Goal: Task Accomplishment & Management: Use online tool/utility

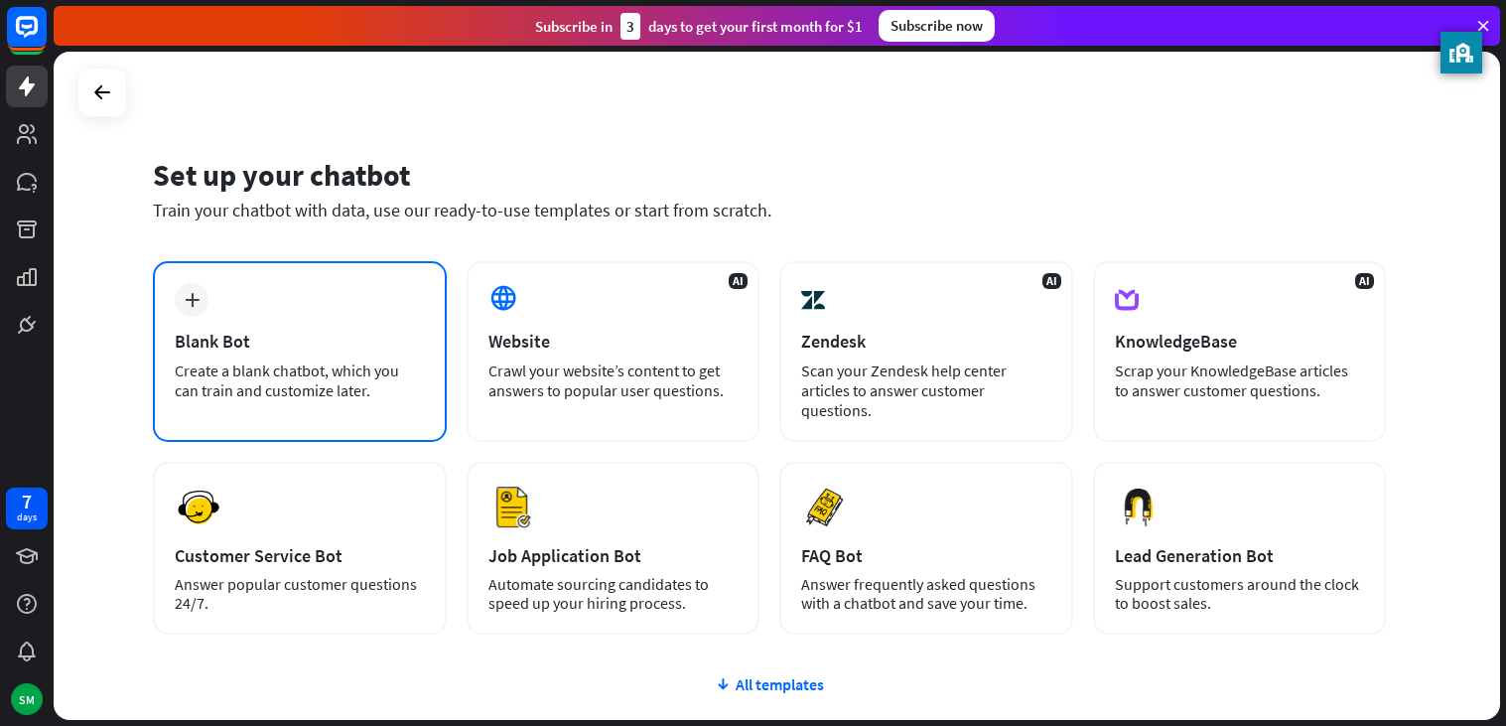
click at [301, 390] on div "Create a blank chatbot, which you can train and customize later." at bounding box center [300, 380] width 250 height 40
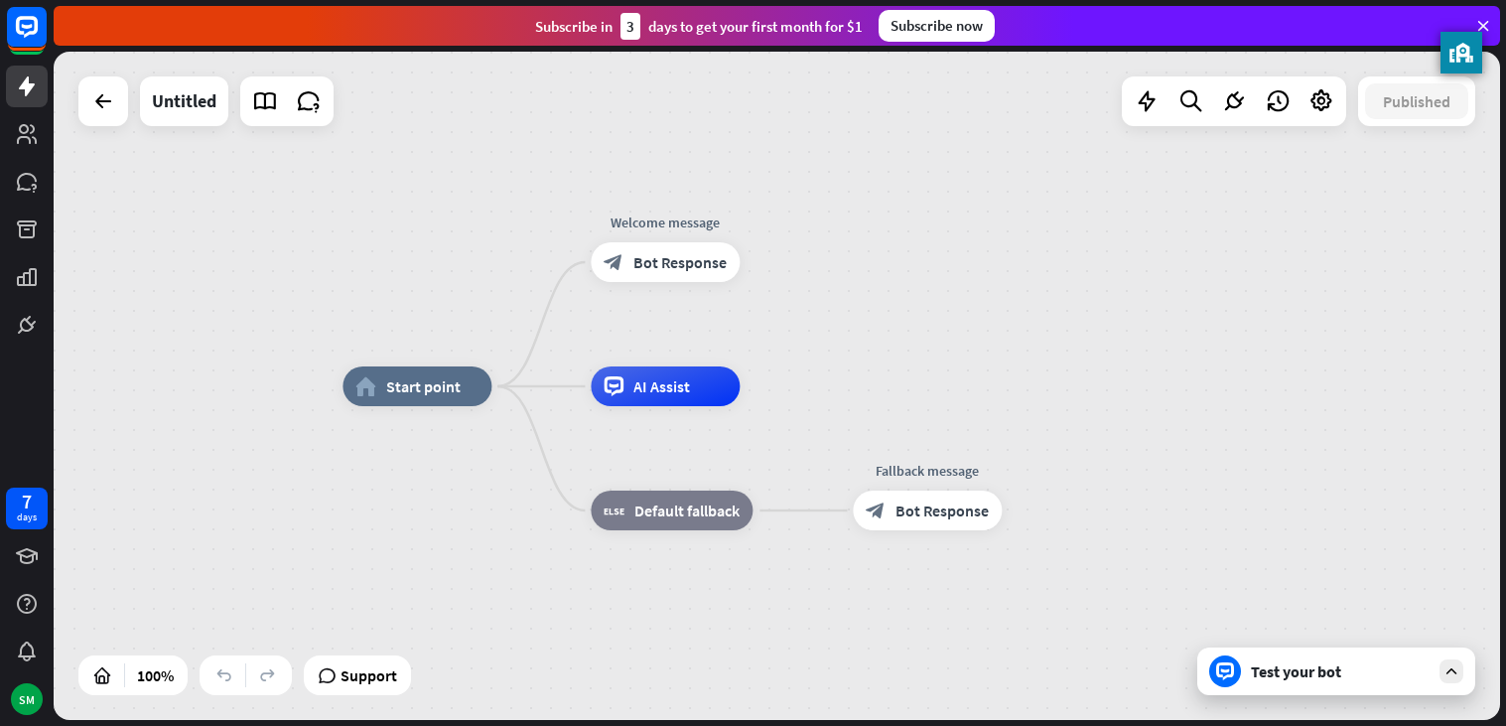
click at [1276, 671] on div "Test your bot" at bounding box center [1340, 671] width 179 height 20
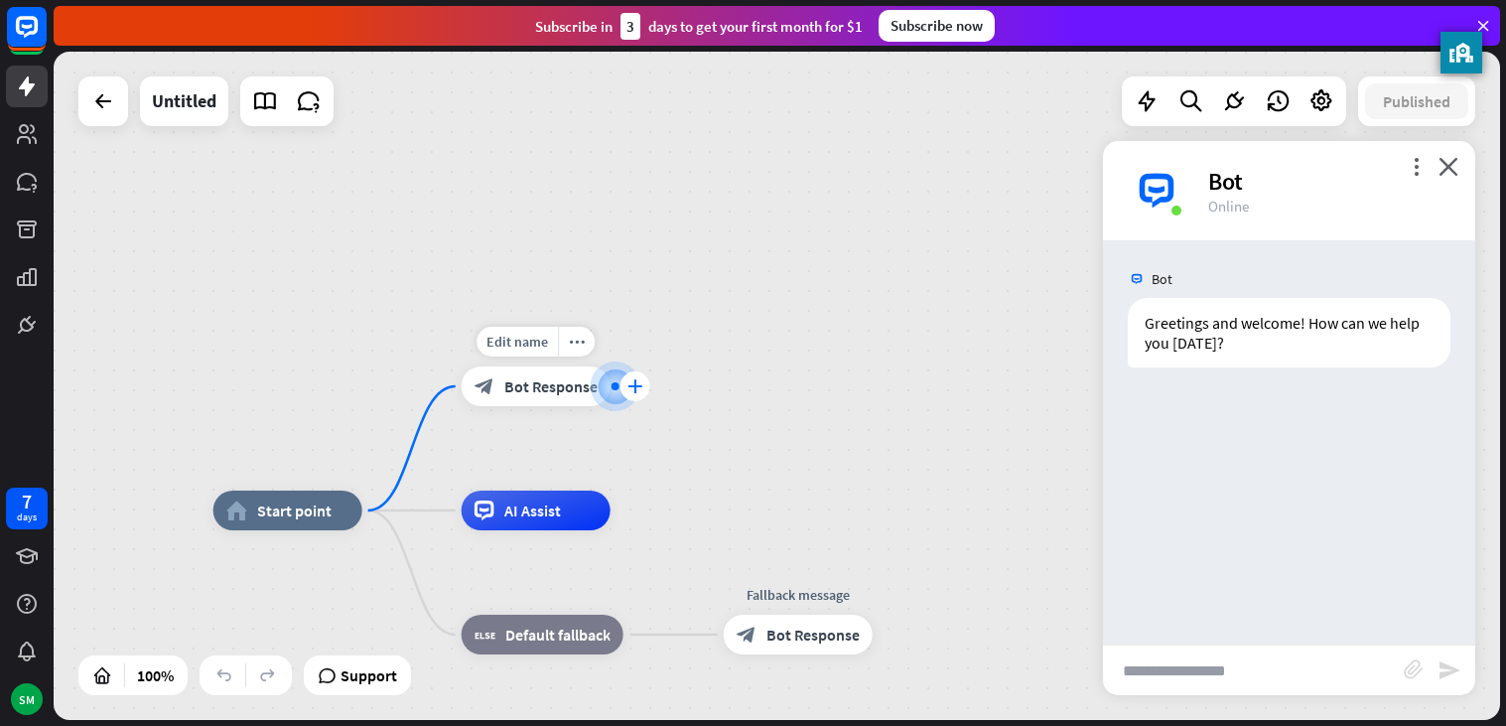
click at [631, 379] on icon "plus" at bounding box center [635, 386] width 15 height 14
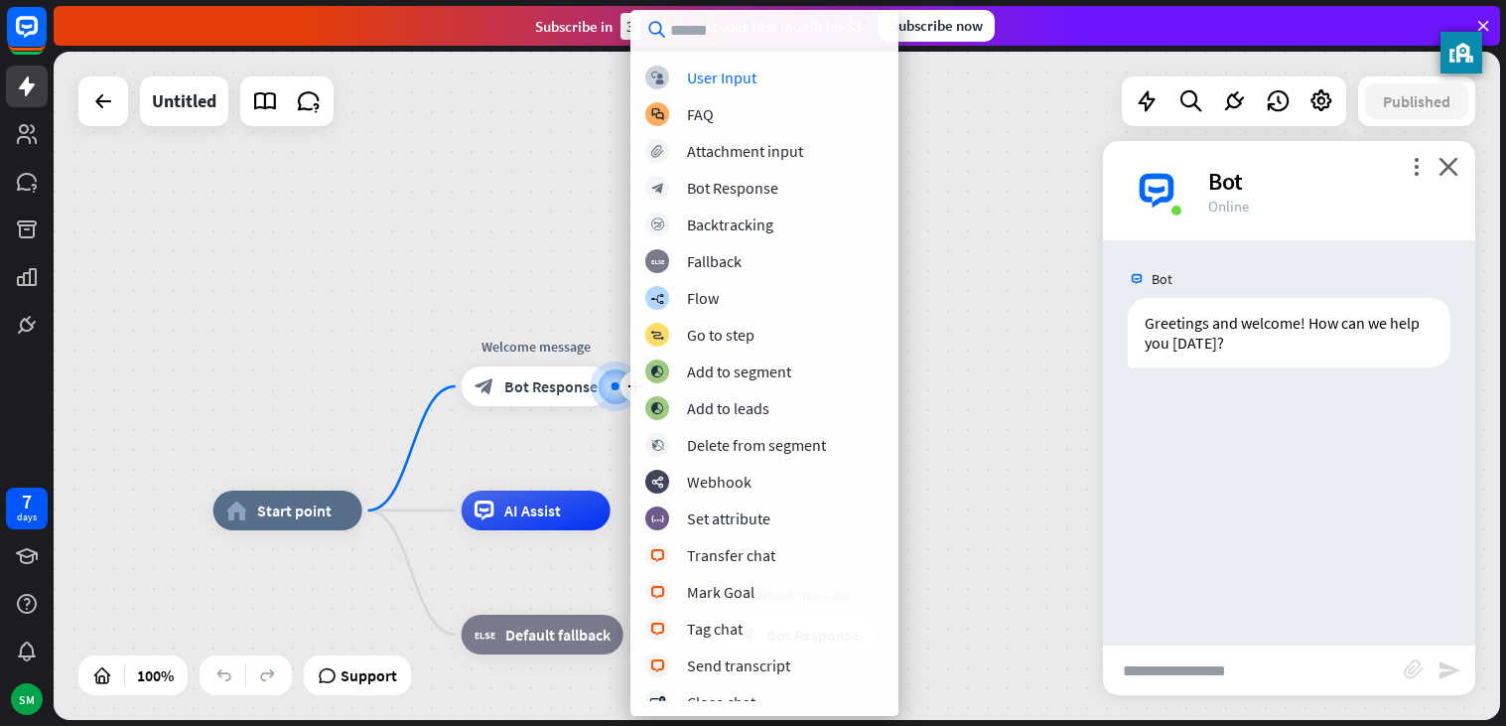
click at [539, 122] on div "home_2 Start point plus Welcome message block_bot_response Bot Response AI Assi…" at bounding box center [777, 386] width 1447 height 668
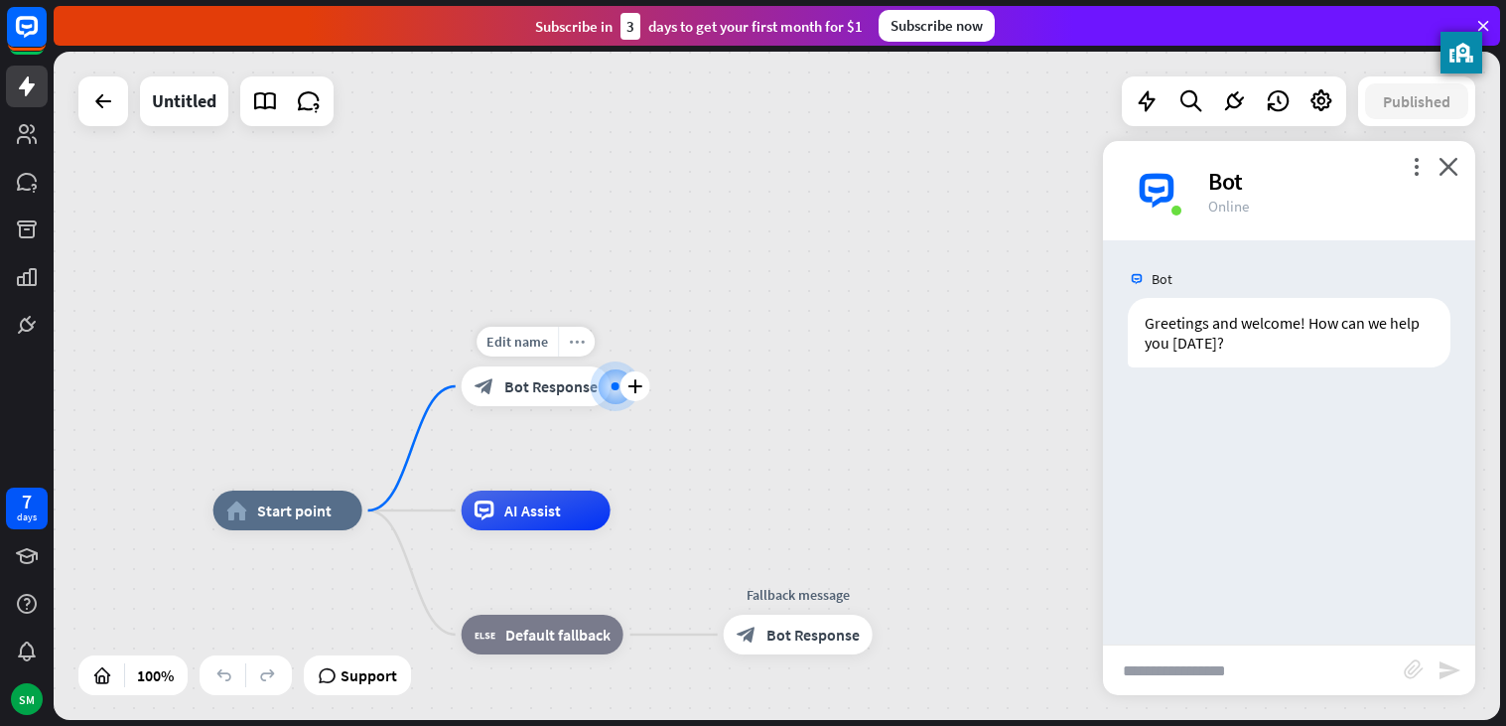
click at [574, 348] on icon "more_horiz" at bounding box center [577, 342] width 16 height 15
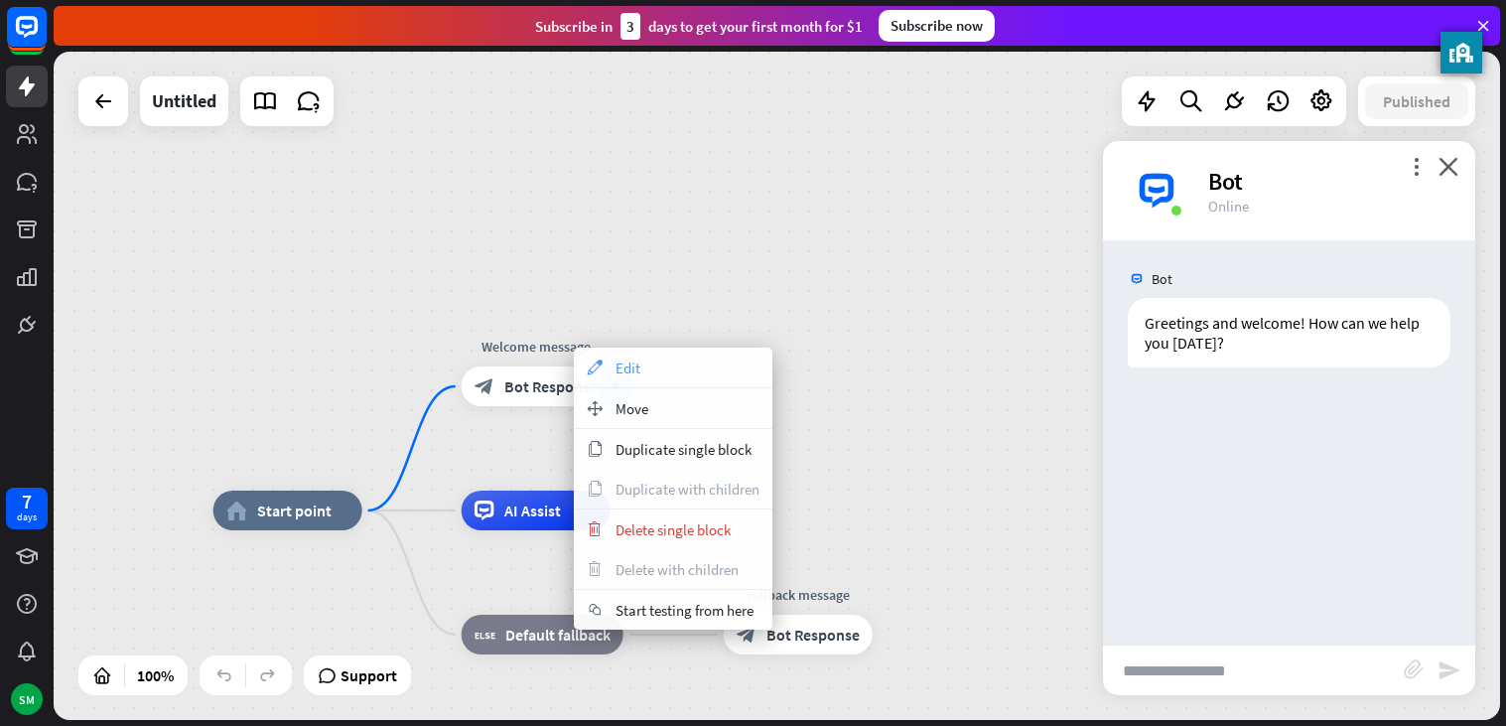
click at [641, 358] on div "appearance Edit" at bounding box center [673, 368] width 199 height 40
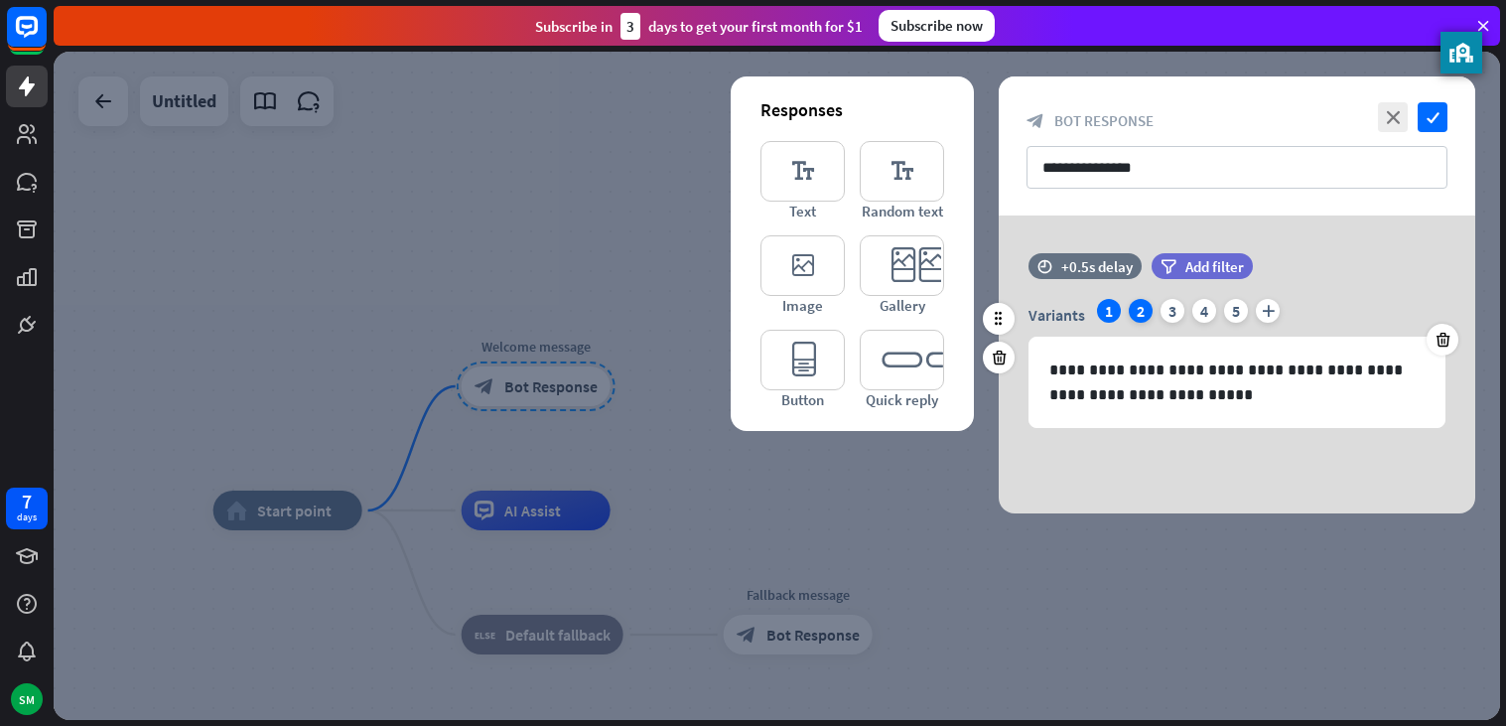
click at [1145, 313] on div "2" at bounding box center [1141, 311] width 24 height 24
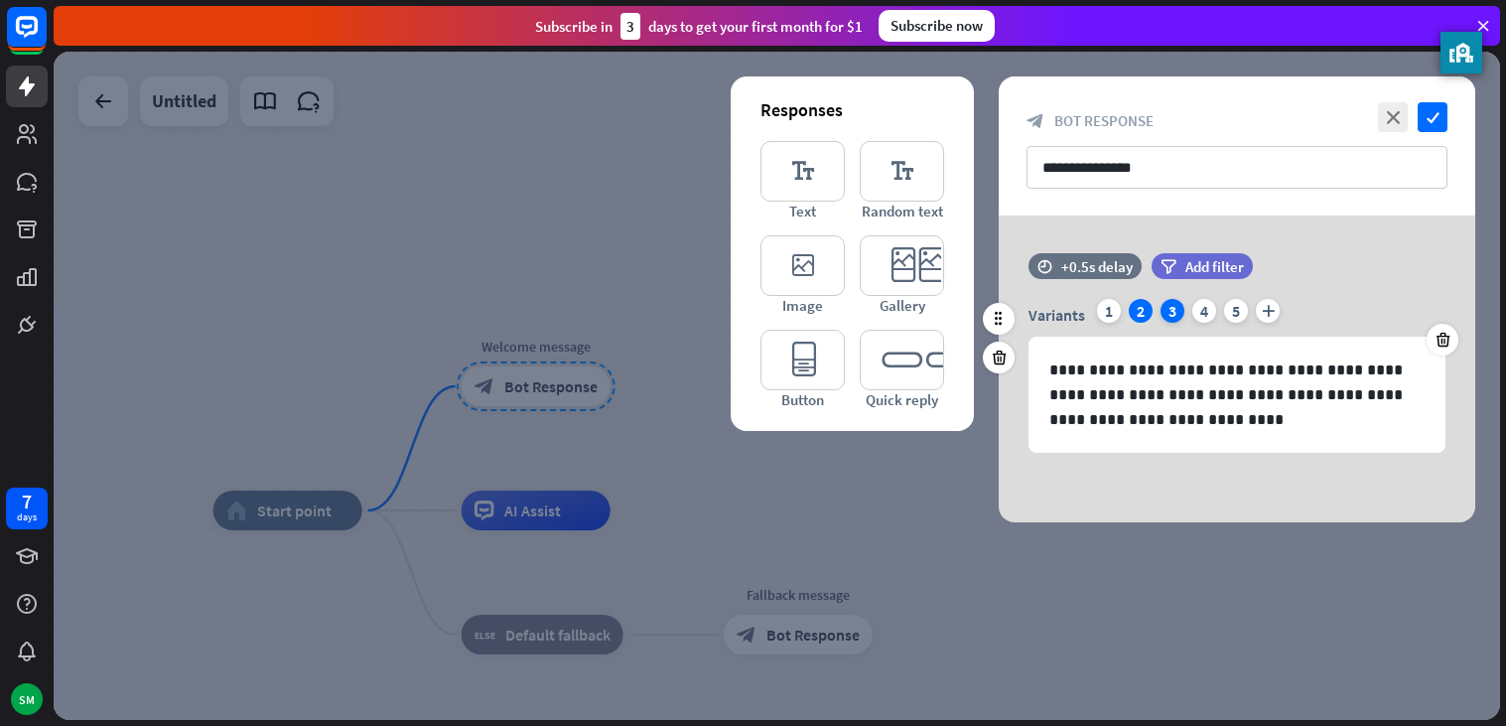
click at [1177, 318] on div "3" at bounding box center [1173, 311] width 24 height 24
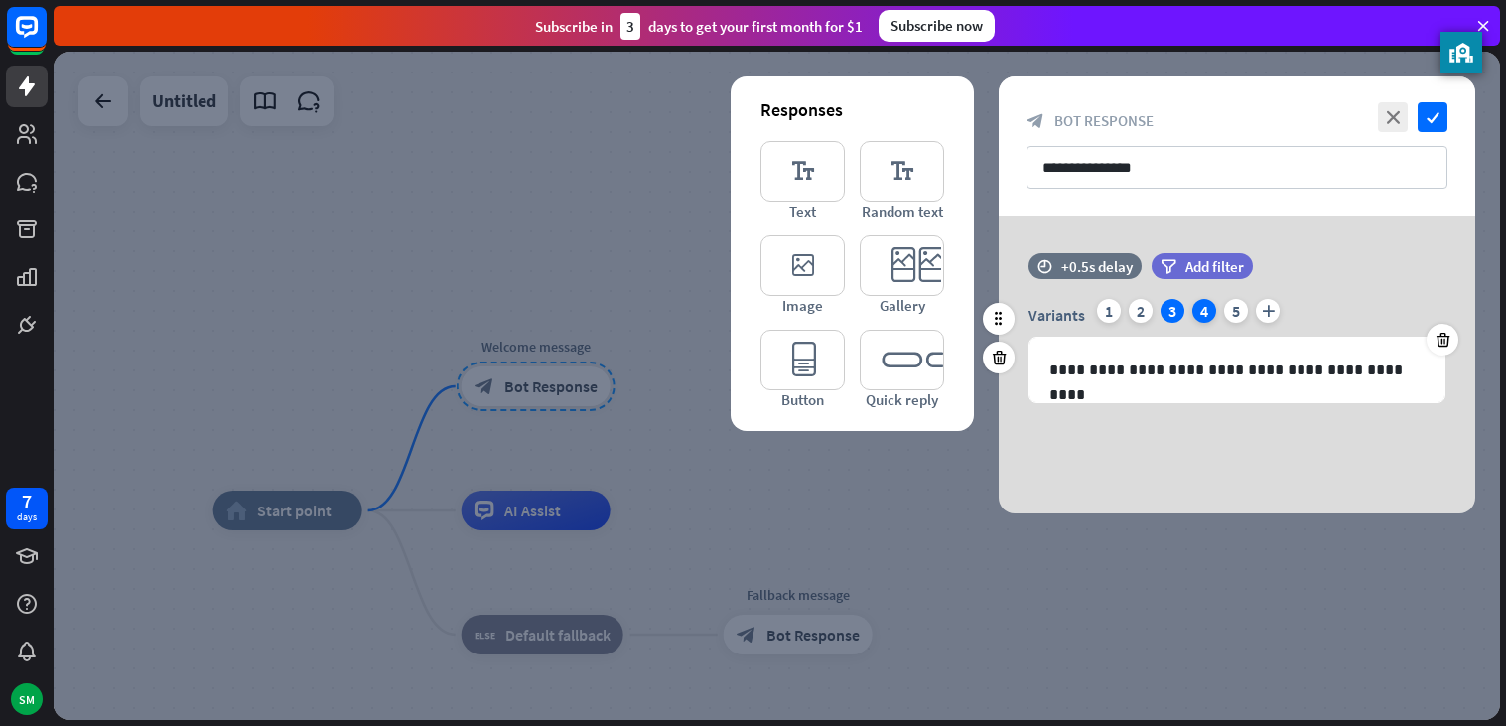
click at [1194, 316] on div "4" at bounding box center [1205, 311] width 24 height 24
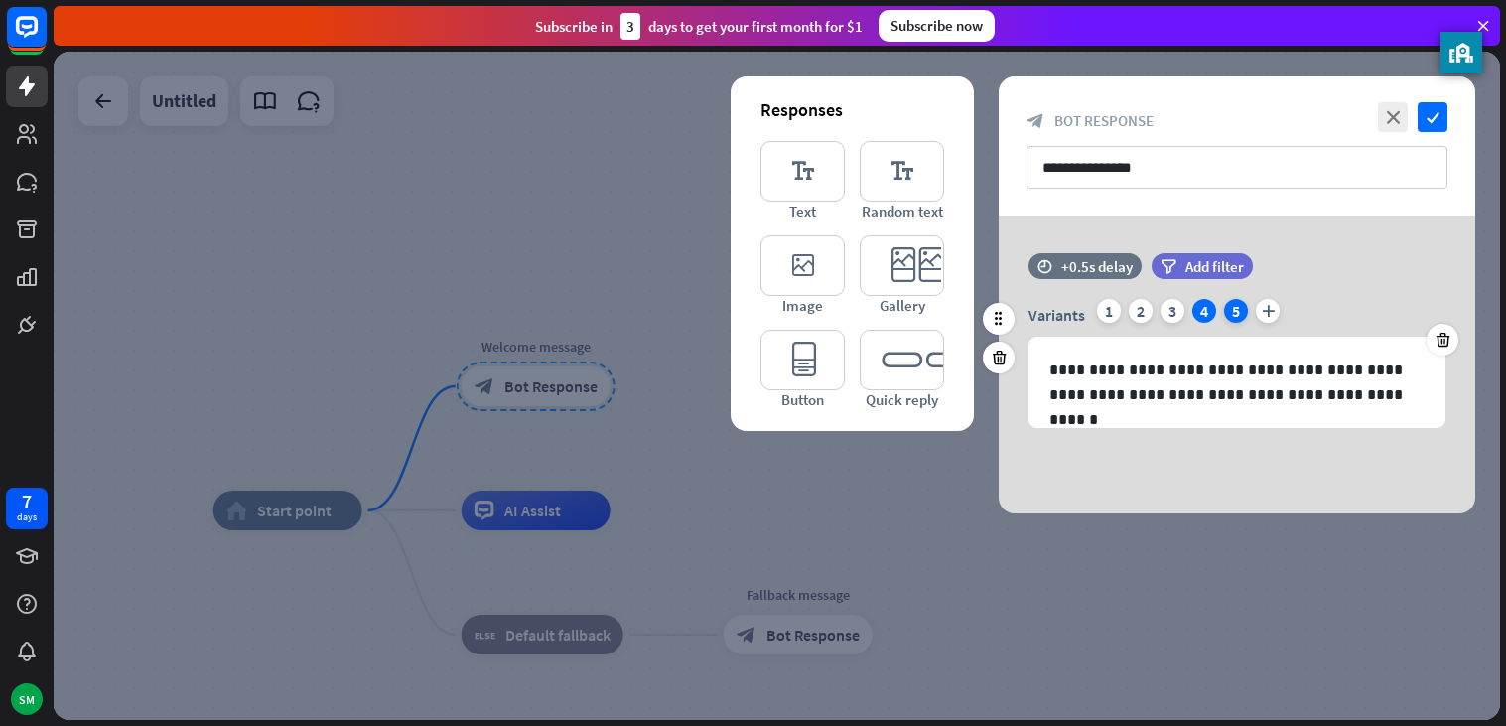
click at [1237, 306] on div "5" at bounding box center [1236, 311] width 24 height 24
click at [1168, 309] on div "3" at bounding box center [1173, 311] width 24 height 24
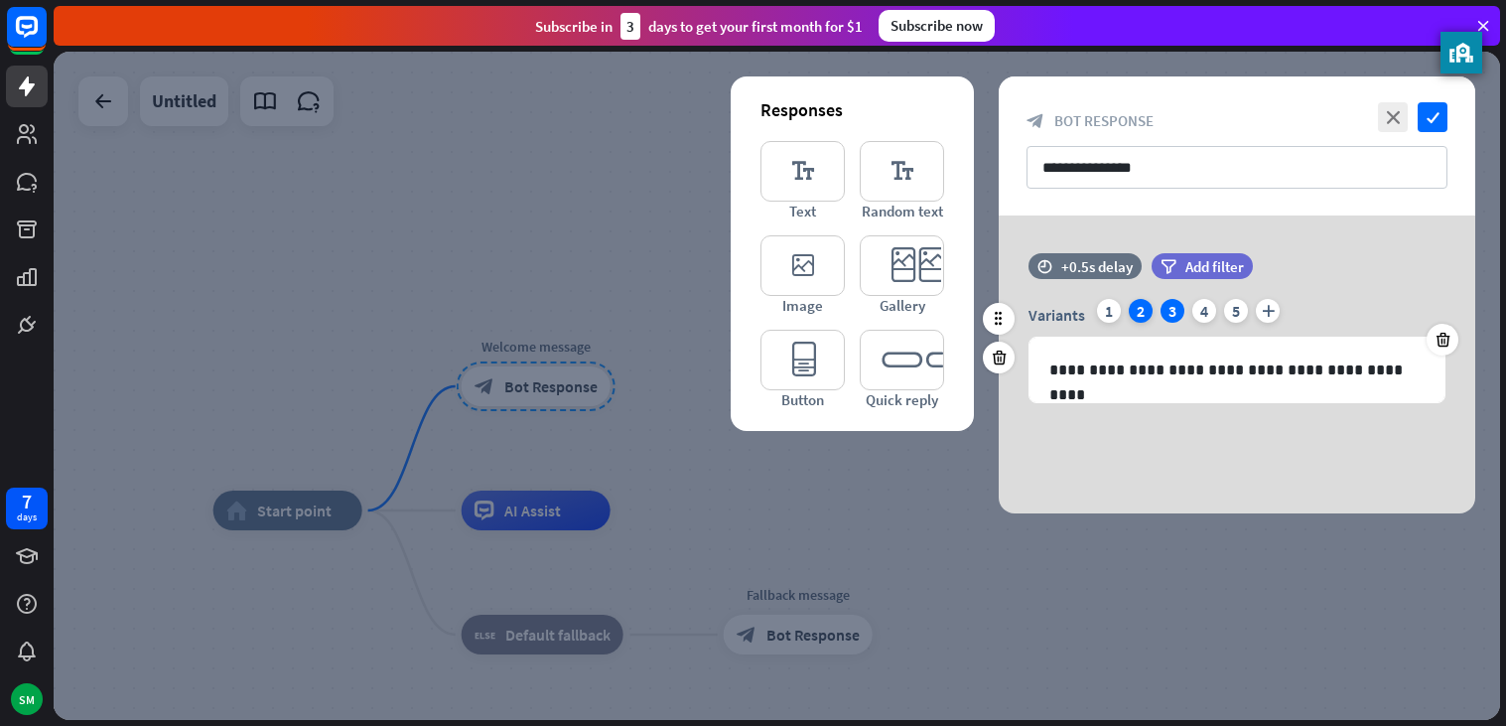
click at [1137, 305] on div "2" at bounding box center [1141, 311] width 24 height 24
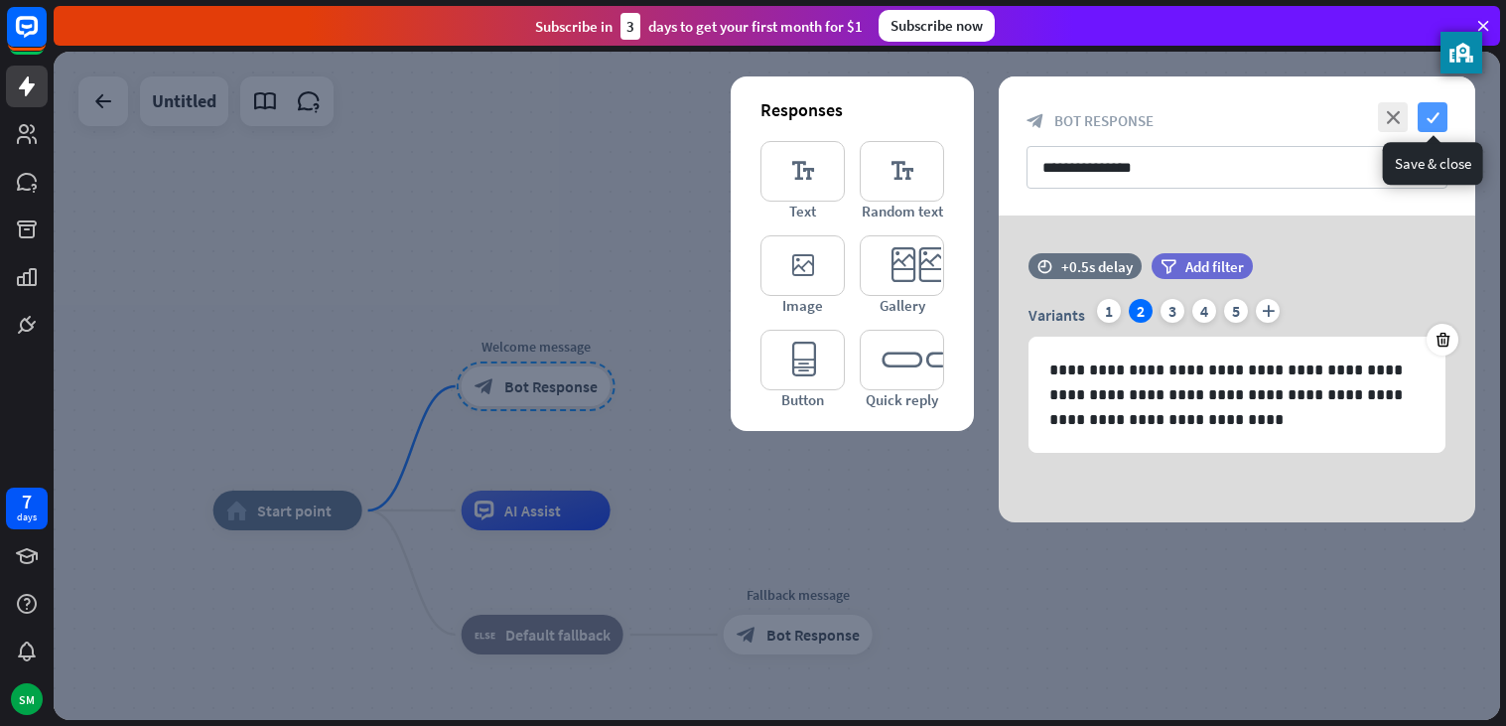
click at [1434, 124] on icon "check" at bounding box center [1433, 117] width 30 height 30
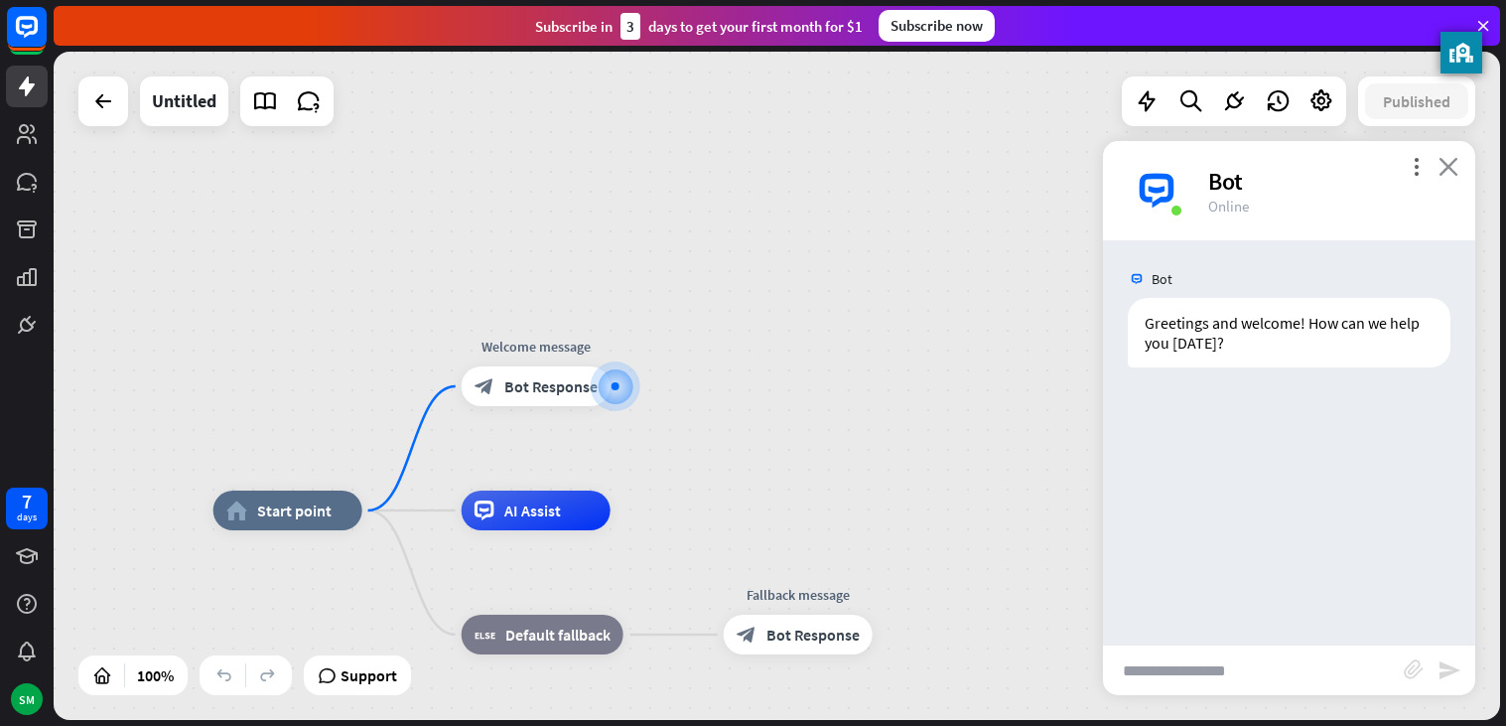
click at [1452, 158] on icon "close" at bounding box center [1449, 166] width 20 height 19
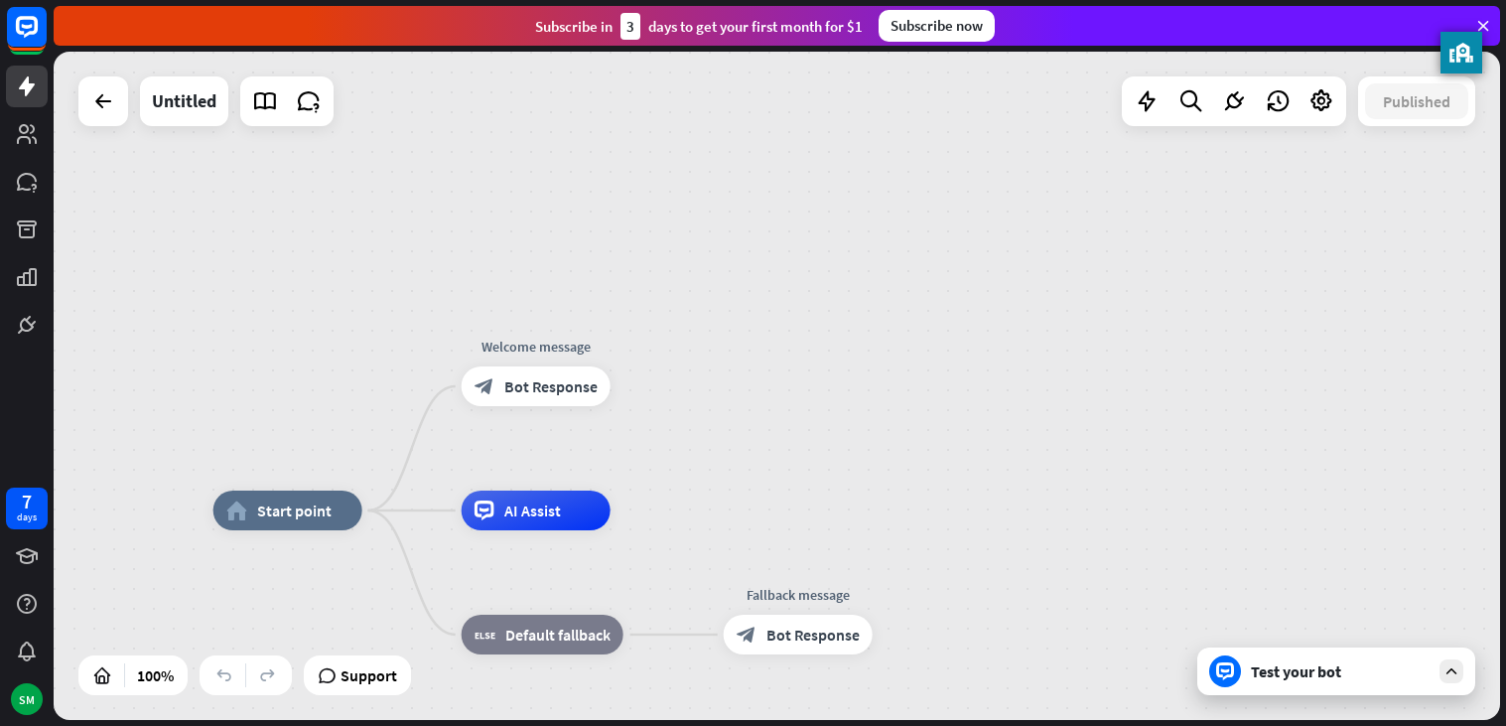
click at [1302, 687] on div "Test your bot" at bounding box center [1337, 671] width 278 height 48
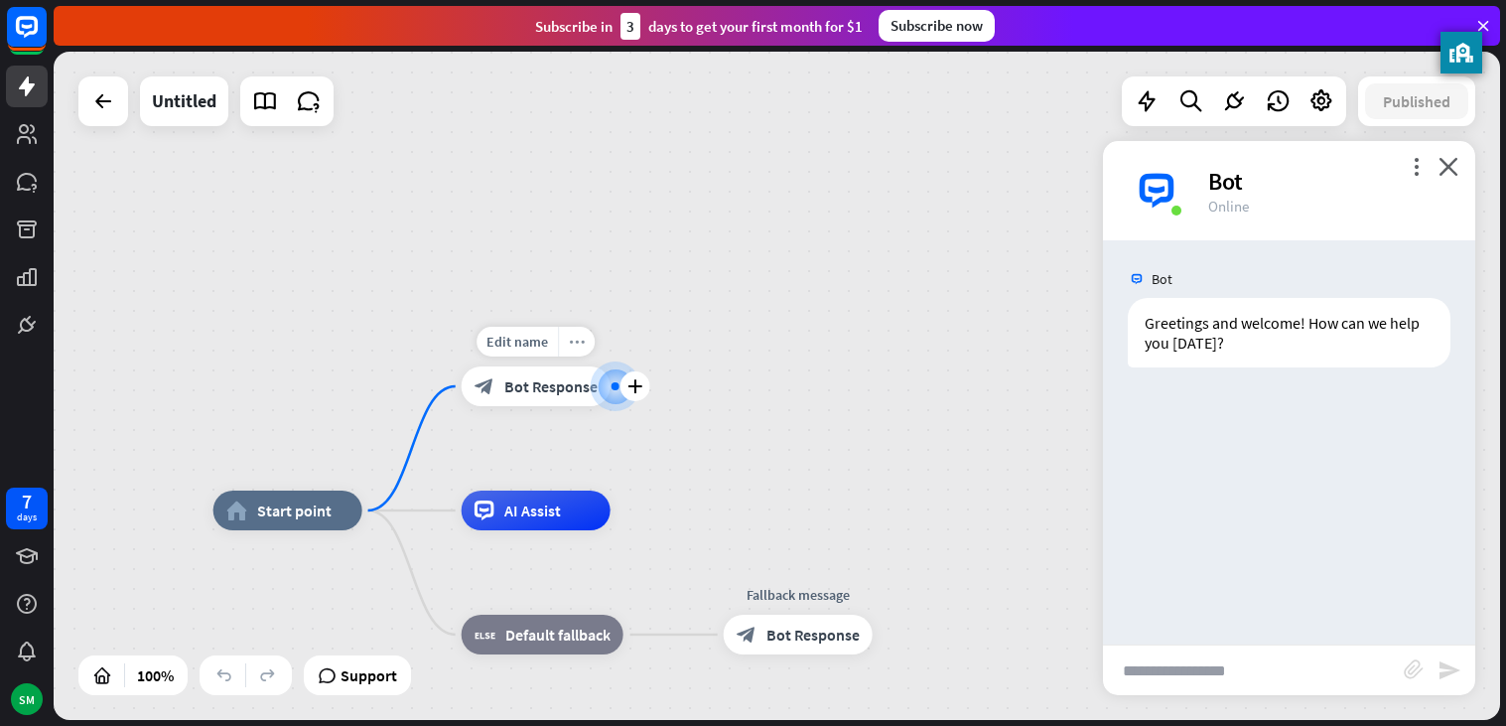
click at [575, 346] on icon "more_horiz" at bounding box center [577, 342] width 16 height 15
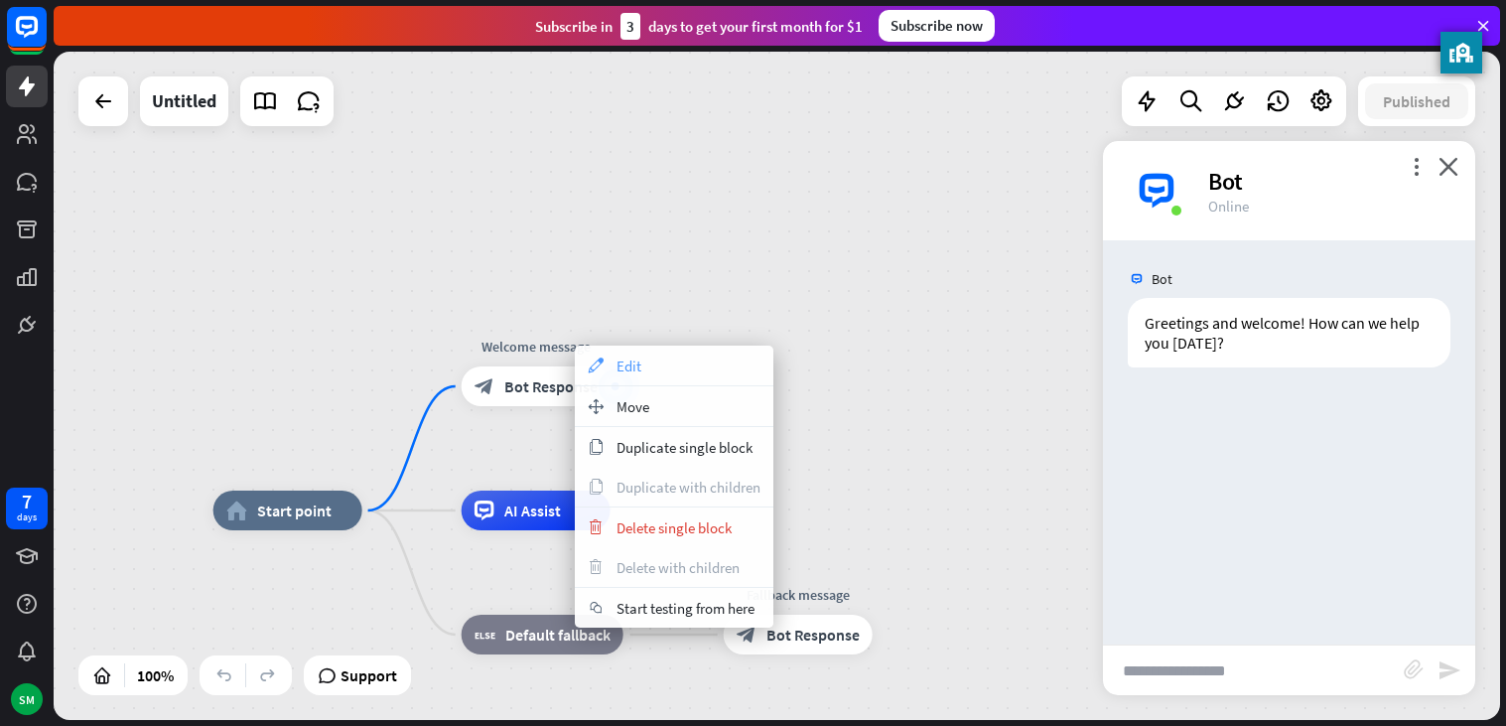
click at [607, 359] on div "appearance Edit" at bounding box center [674, 366] width 199 height 40
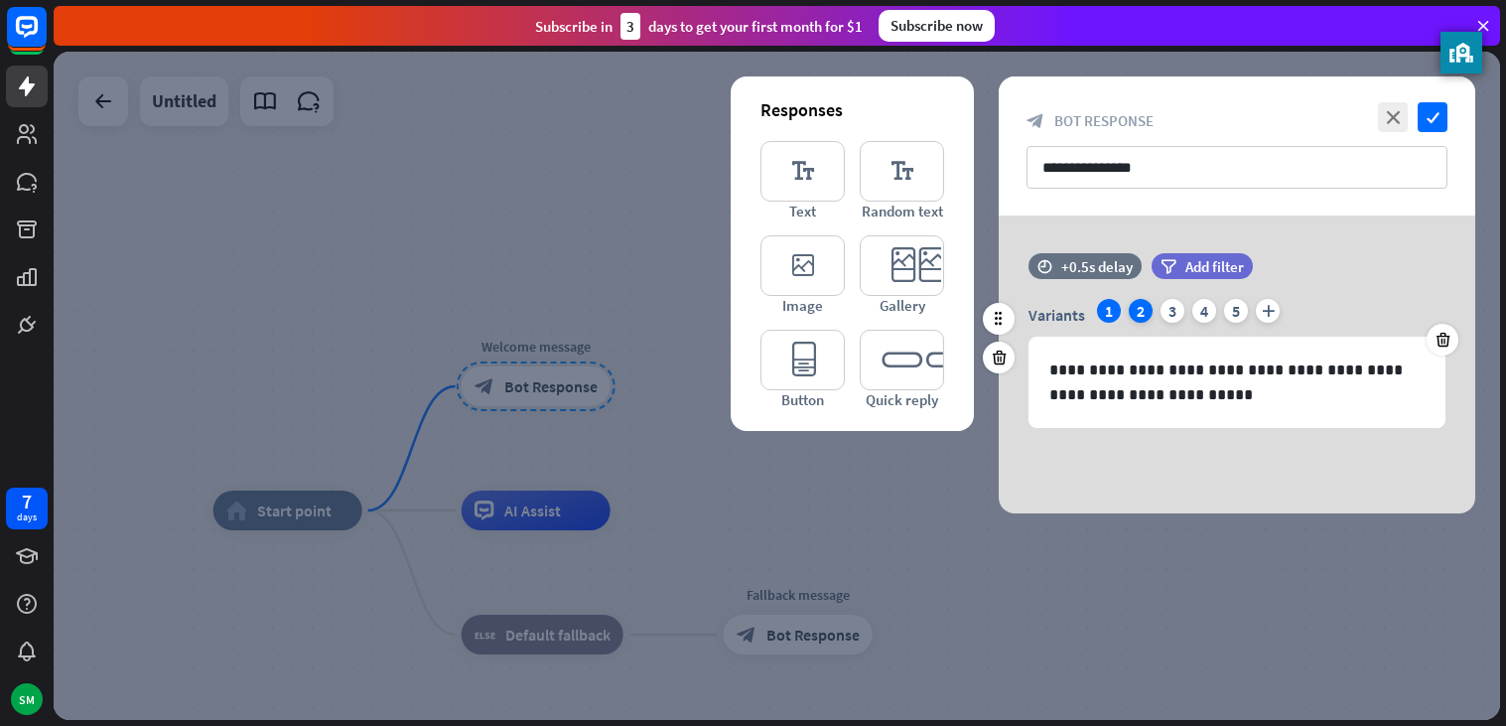
click at [1139, 321] on div "2" at bounding box center [1141, 311] width 24 height 24
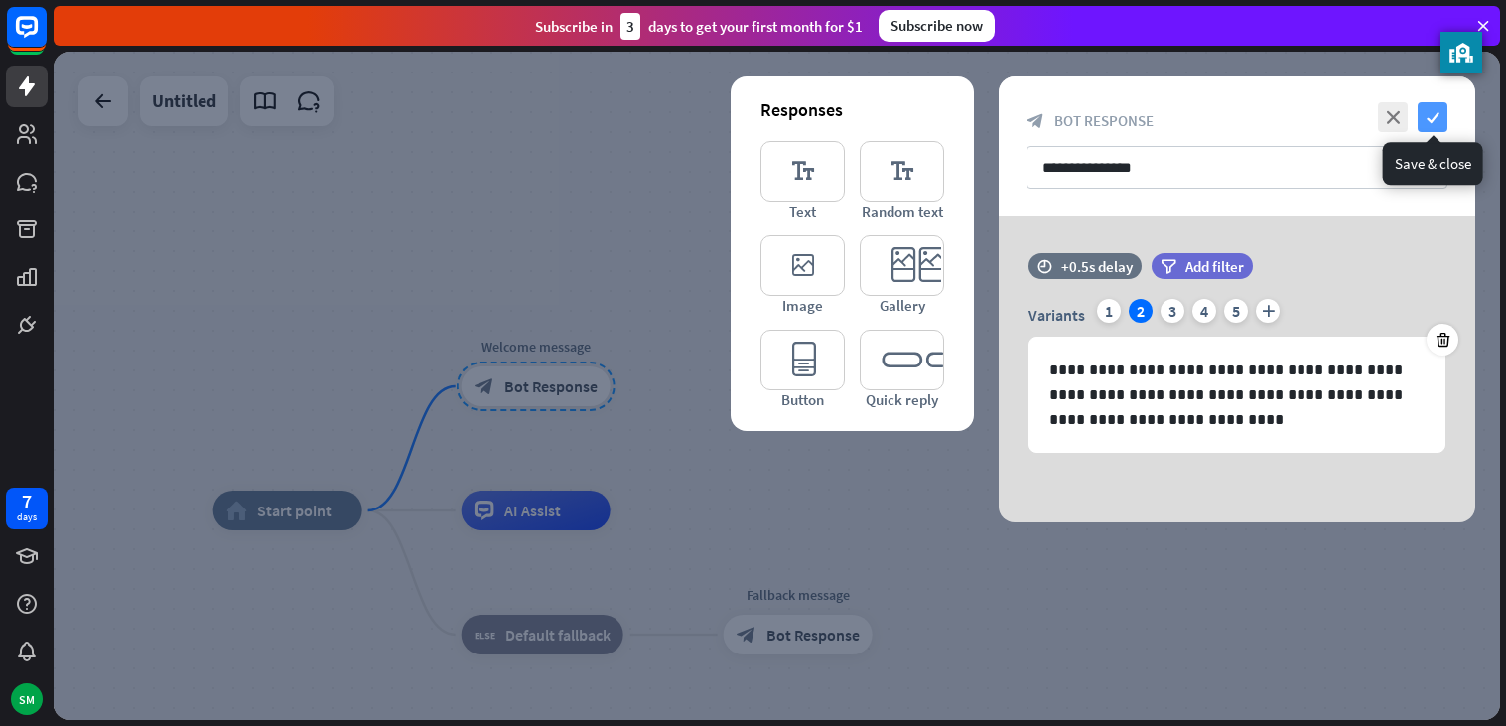
click at [1420, 116] on icon "check" at bounding box center [1433, 117] width 30 height 30
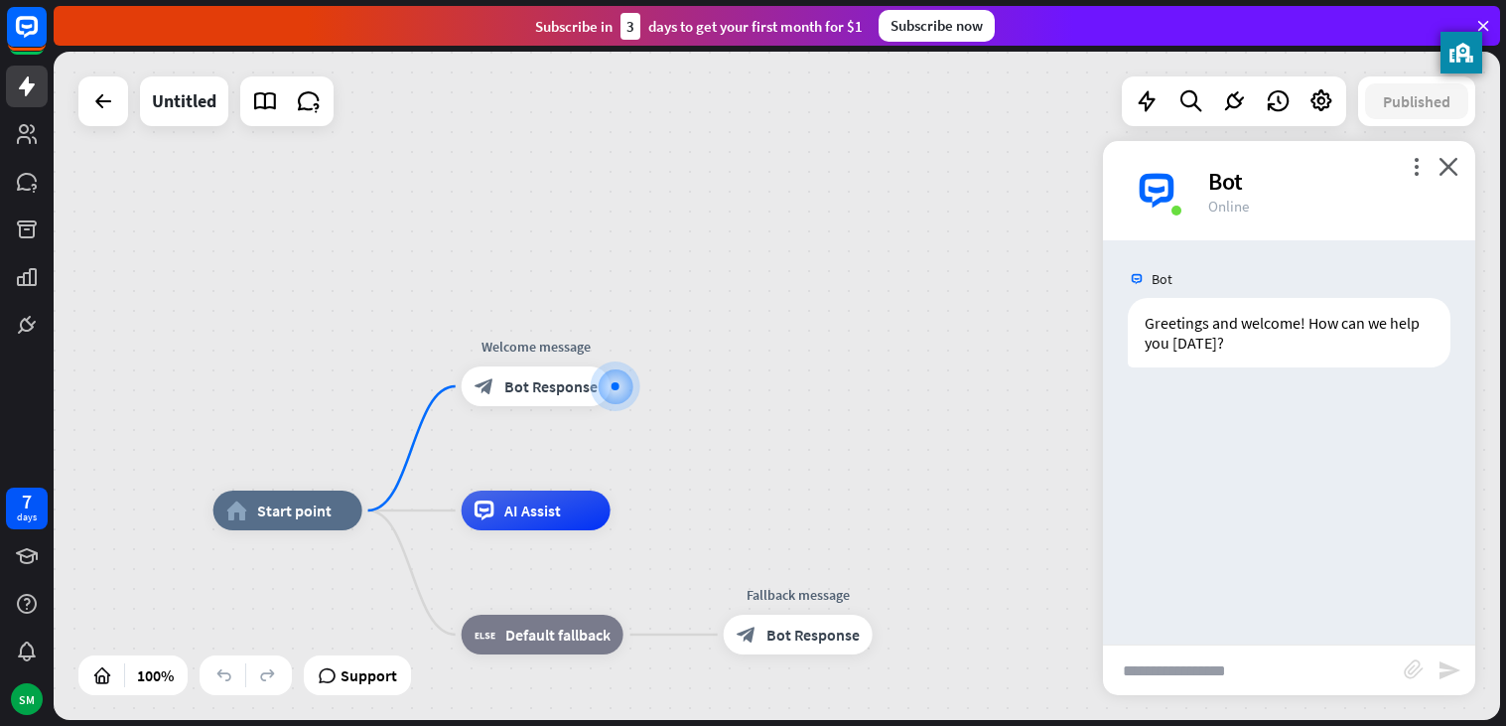
click at [1430, 174] on div "Bot" at bounding box center [1329, 181] width 243 height 31
click at [1448, 167] on icon "close" at bounding box center [1449, 166] width 20 height 19
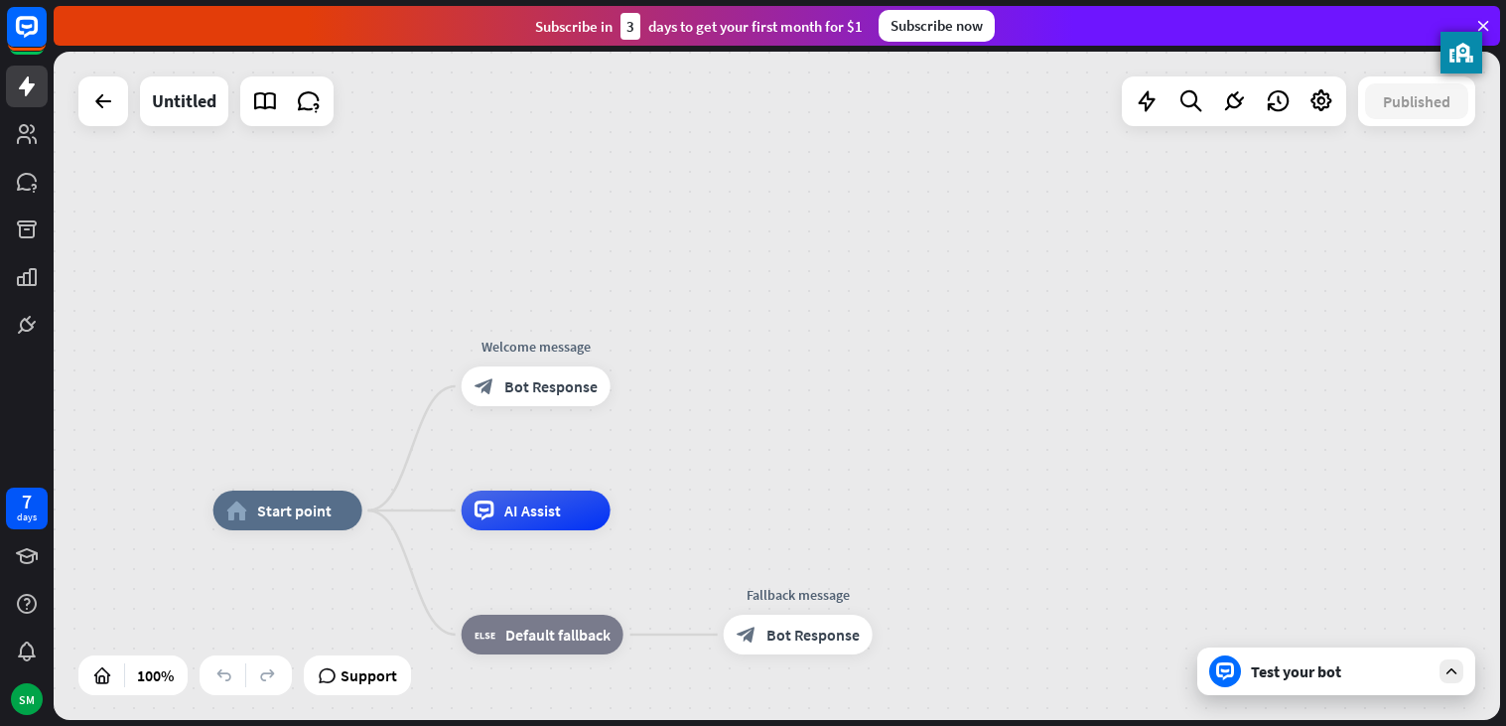
click at [1345, 670] on div "Test your bot" at bounding box center [1340, 671] width 179 height 20
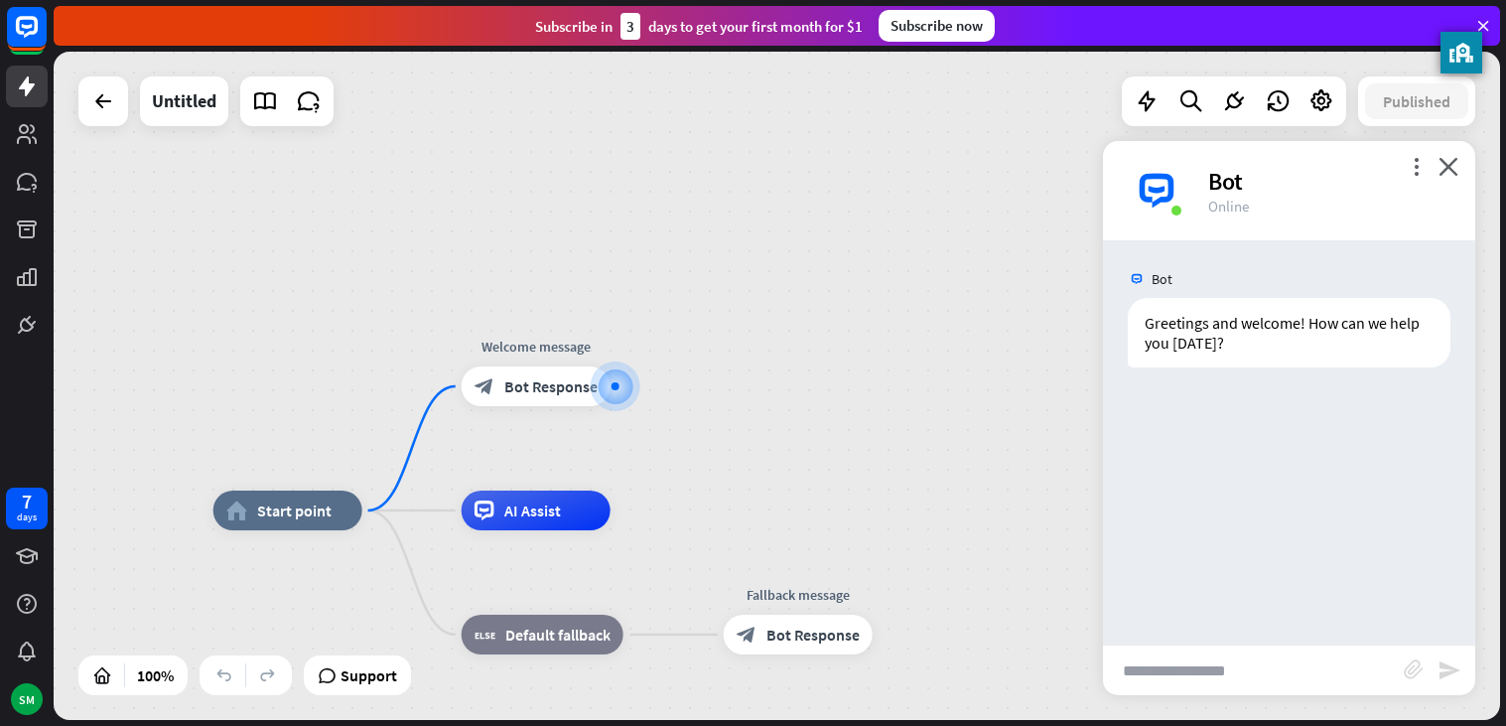
click at [1178, 680] on input "text" at bounding box center [1253, 670] width 301 height 50
type input "******"
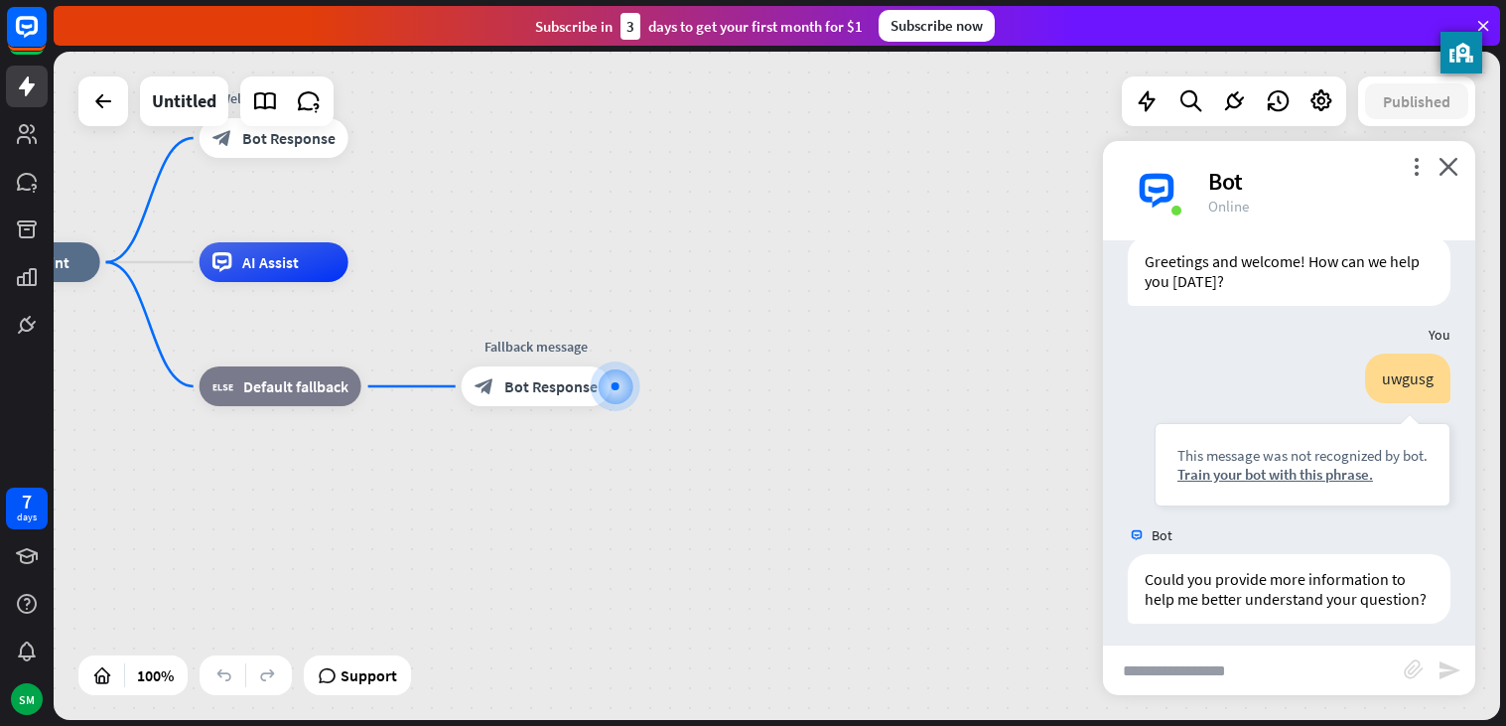
scroll to position [69, 0]
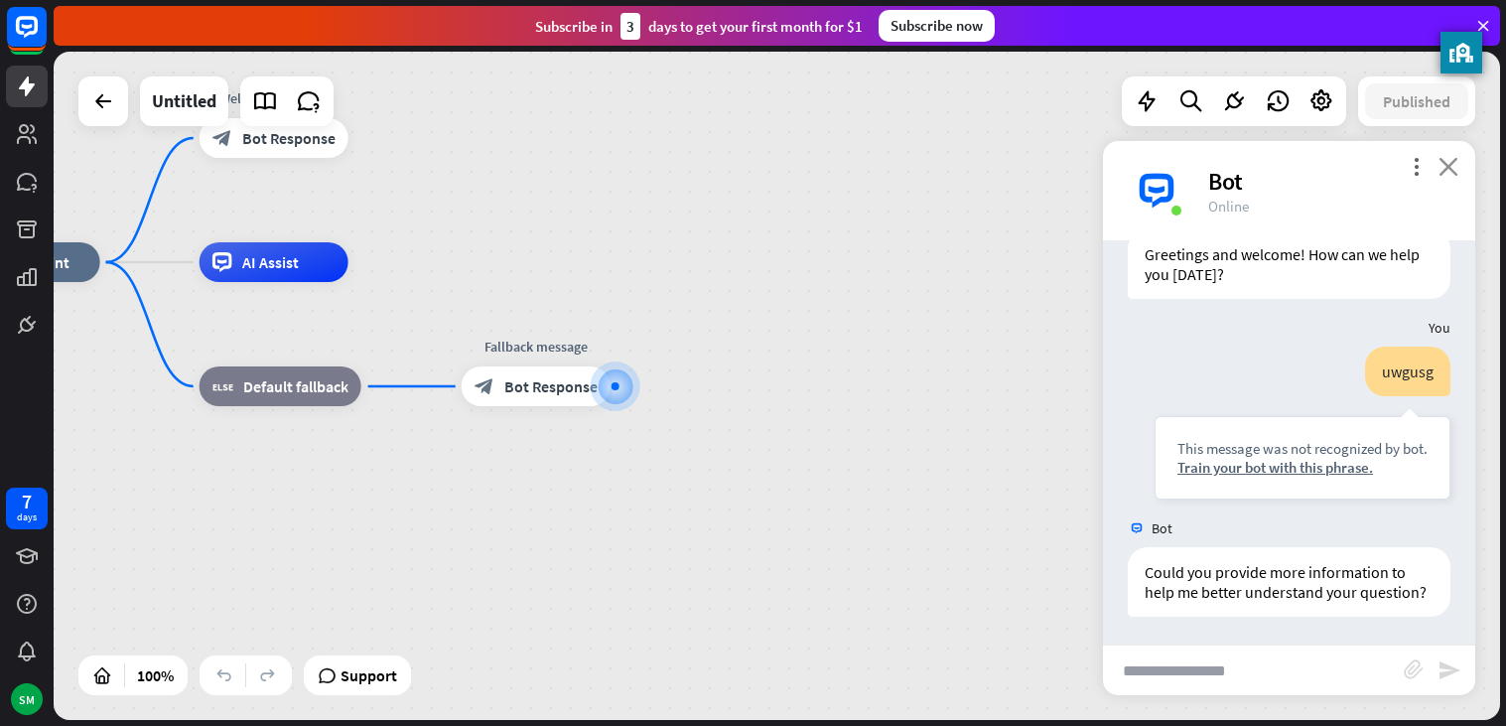
click at [1442, 164] on icon "close" at bounding box center [1449, 166] width 20 height 19
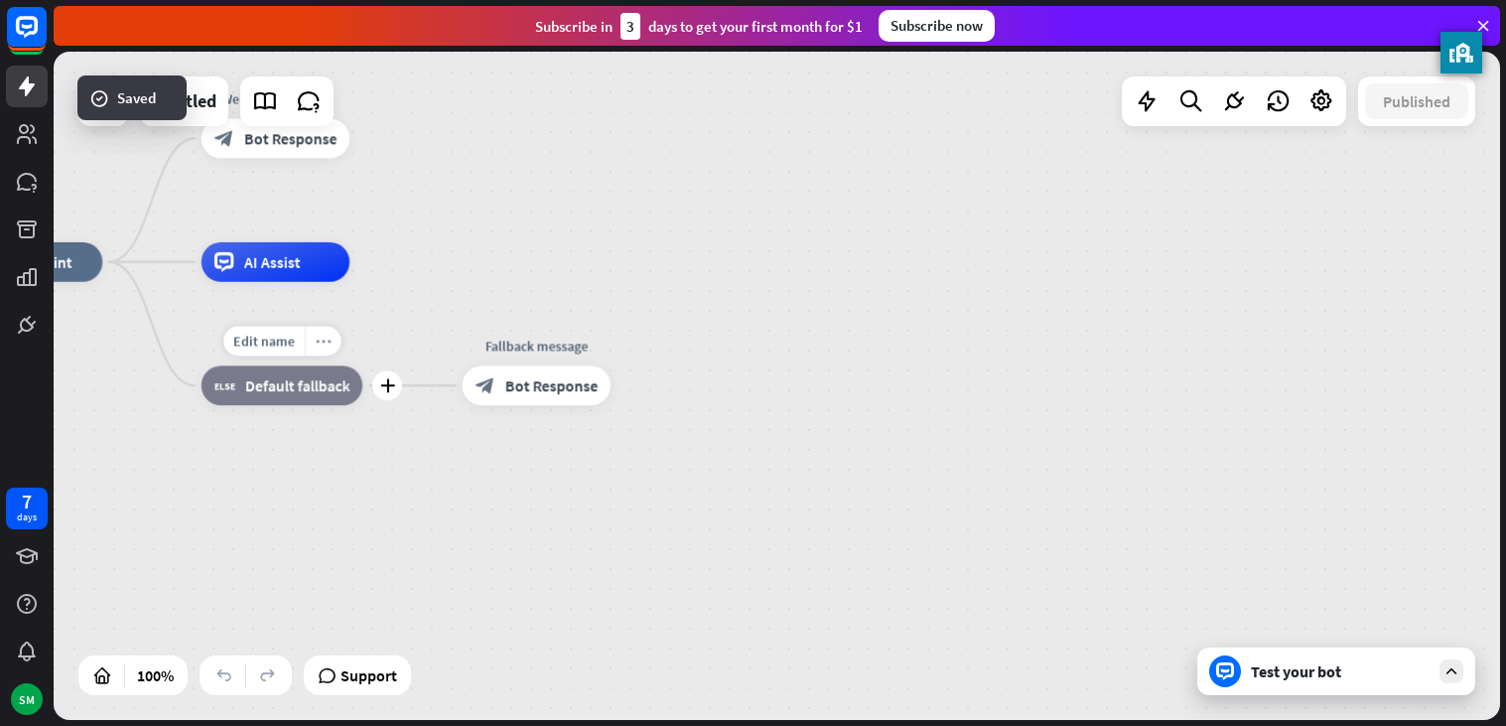
click at [313, 334] on div "more_horiz" at bounding box center [322, 342] width 37 height 30
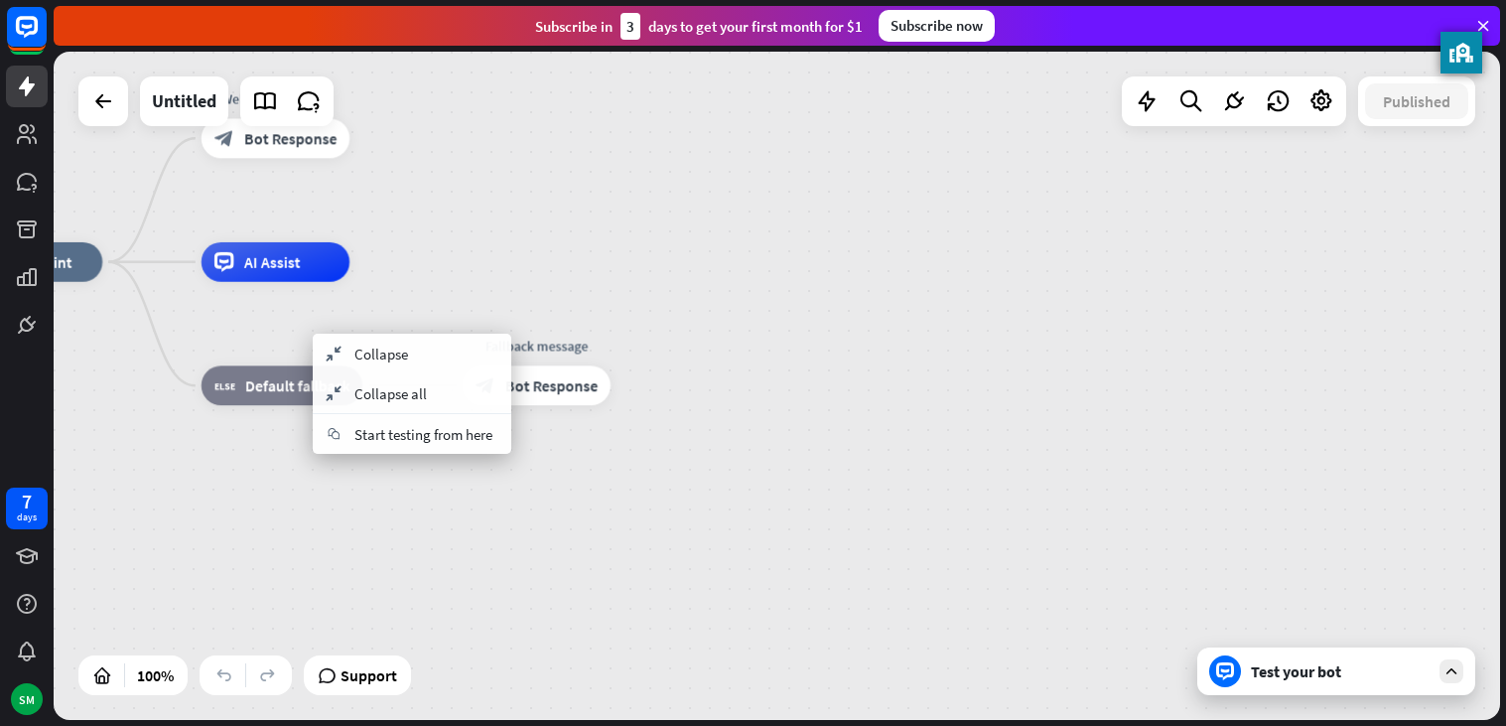
click at [460, 303] on div "home_2 Start point Welcome message block_bot_response Bot Response AI Assist bl…" at bounding box center [674, 594] width 1441 height 665
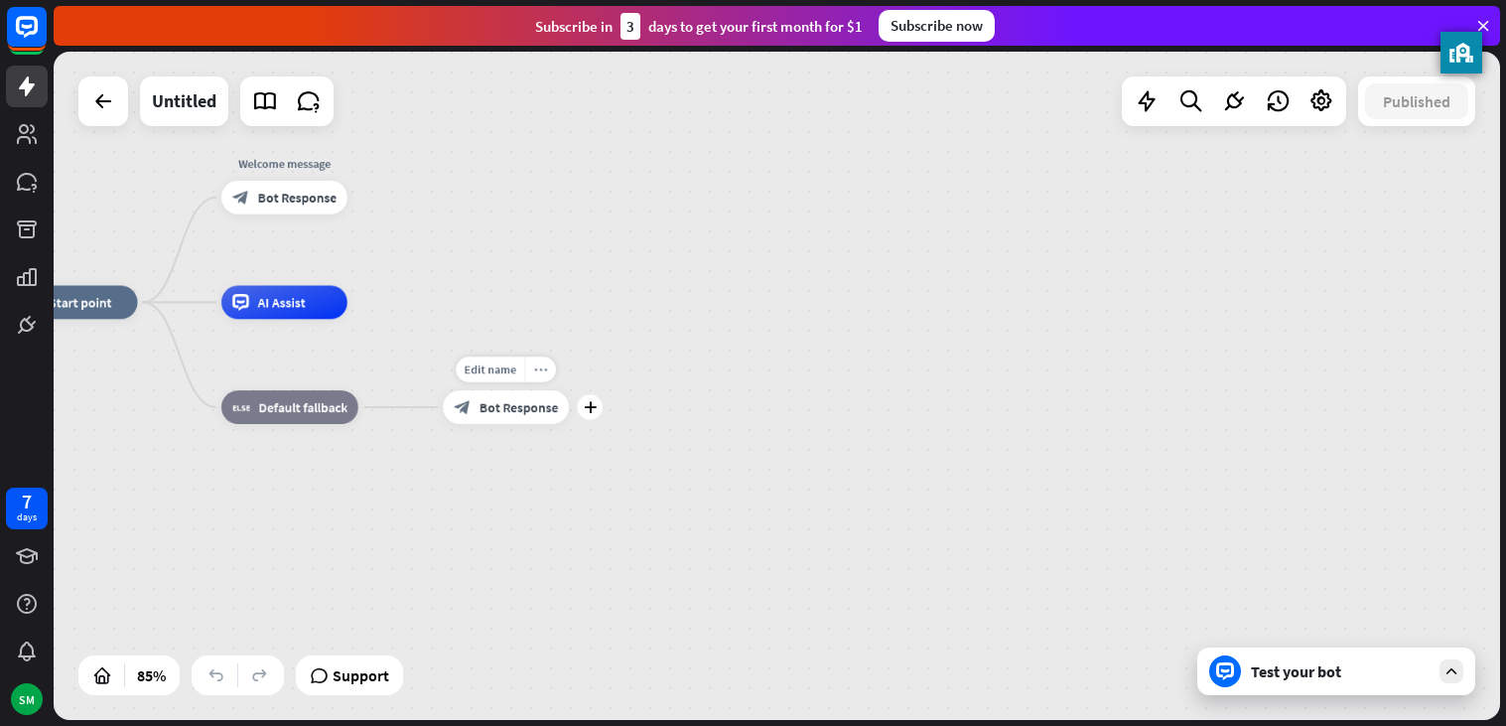
click at [534, 375] on icon "more_horiz" at bounding box center [541, 369] width 14 height 13
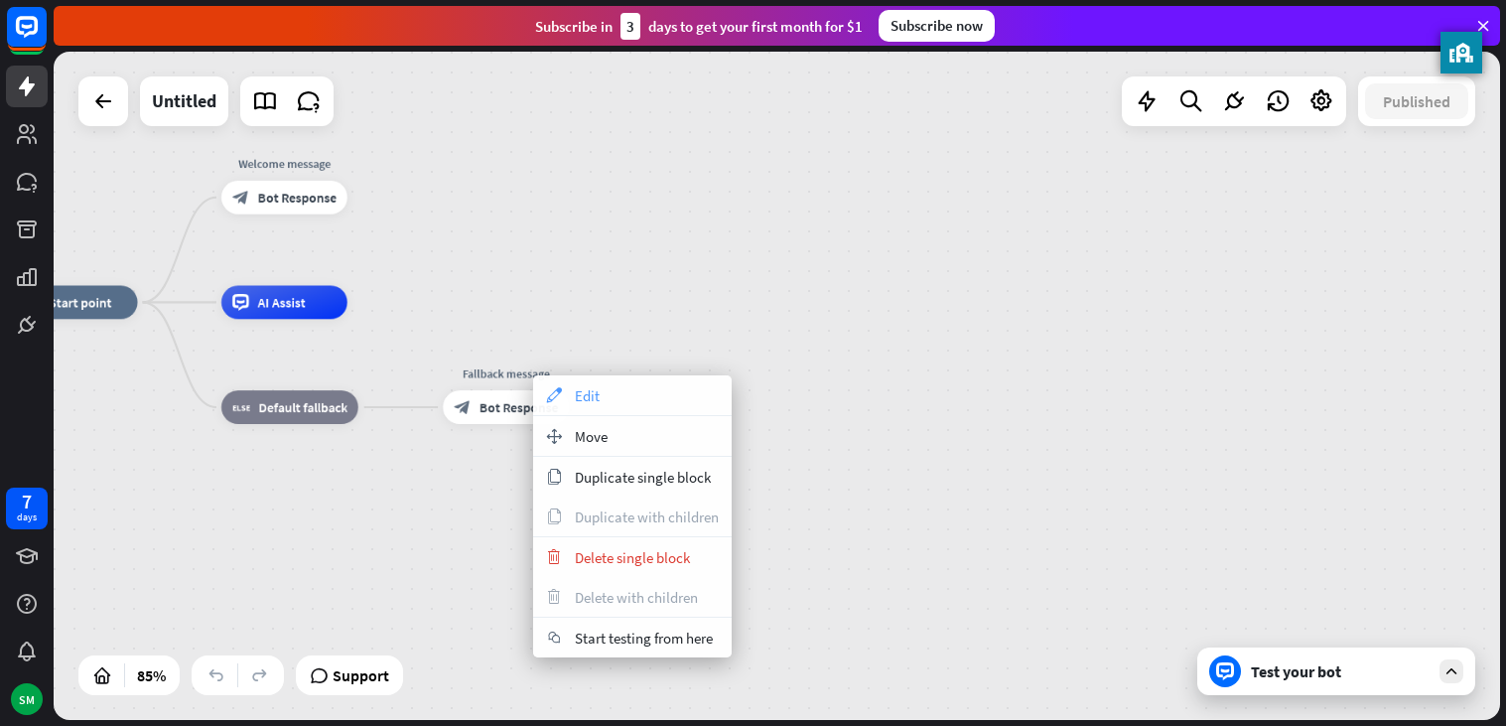
click at [605, 400] on div "appearance Edit" at bounding box center [632, 395] width 199 height 40
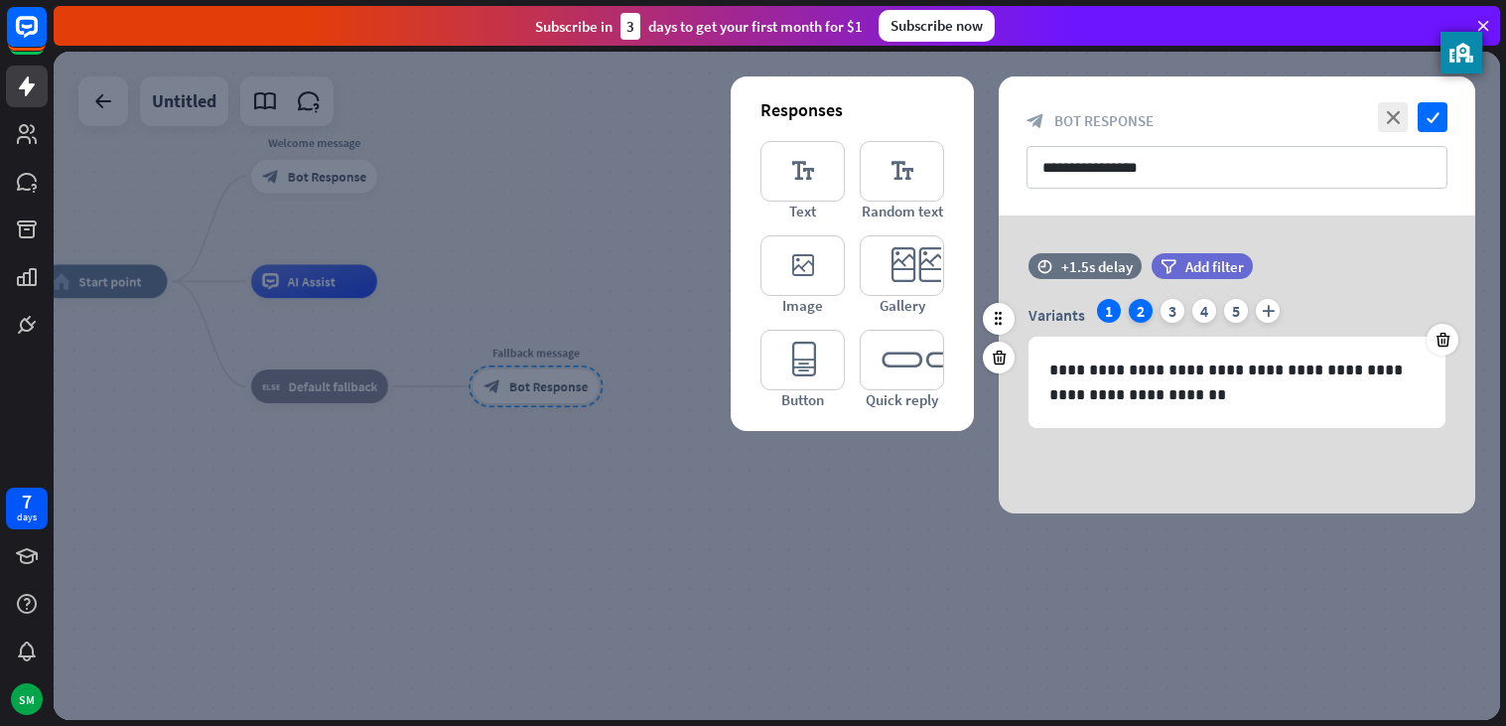
click at [1136, 308] on div "2" at bounding box center [1141, 311] width 24 height 24
click at [1170, 310] on div "3" at bounding box center [1173, 311] width 24 height 24
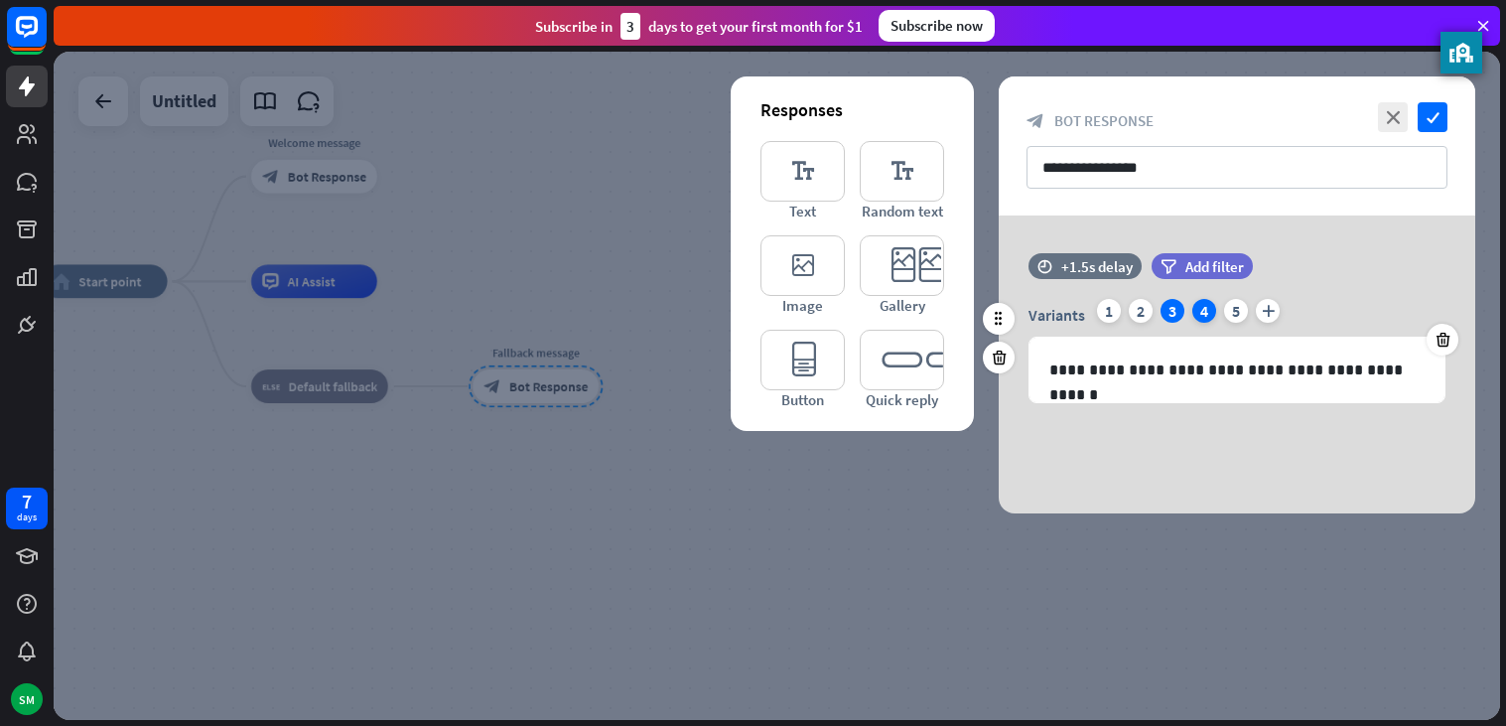
click at [1201, 311] on div "4" at bounding box center [1205, 311] width 24 height 24
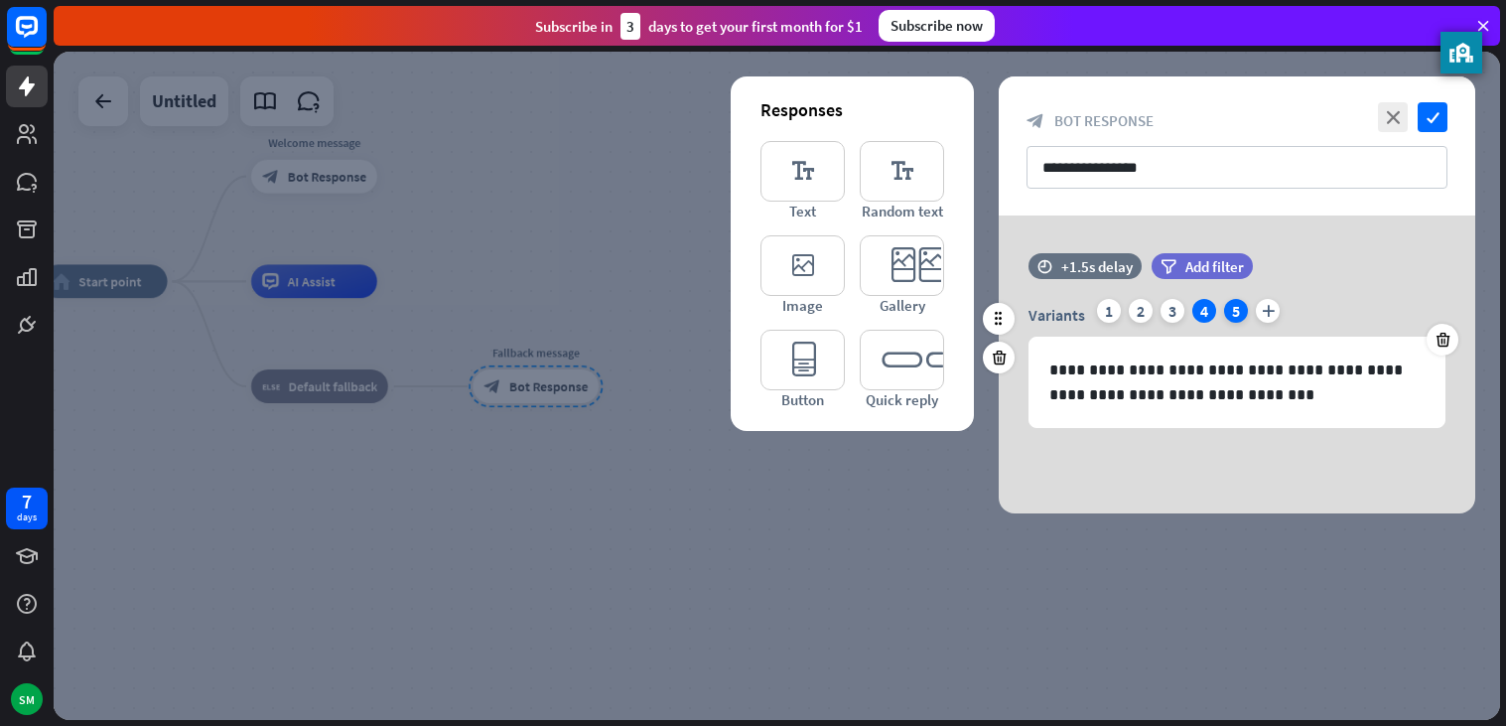
click at [1226, 306] on div "5" at bounding box center [1236, 311] width 24 height 24
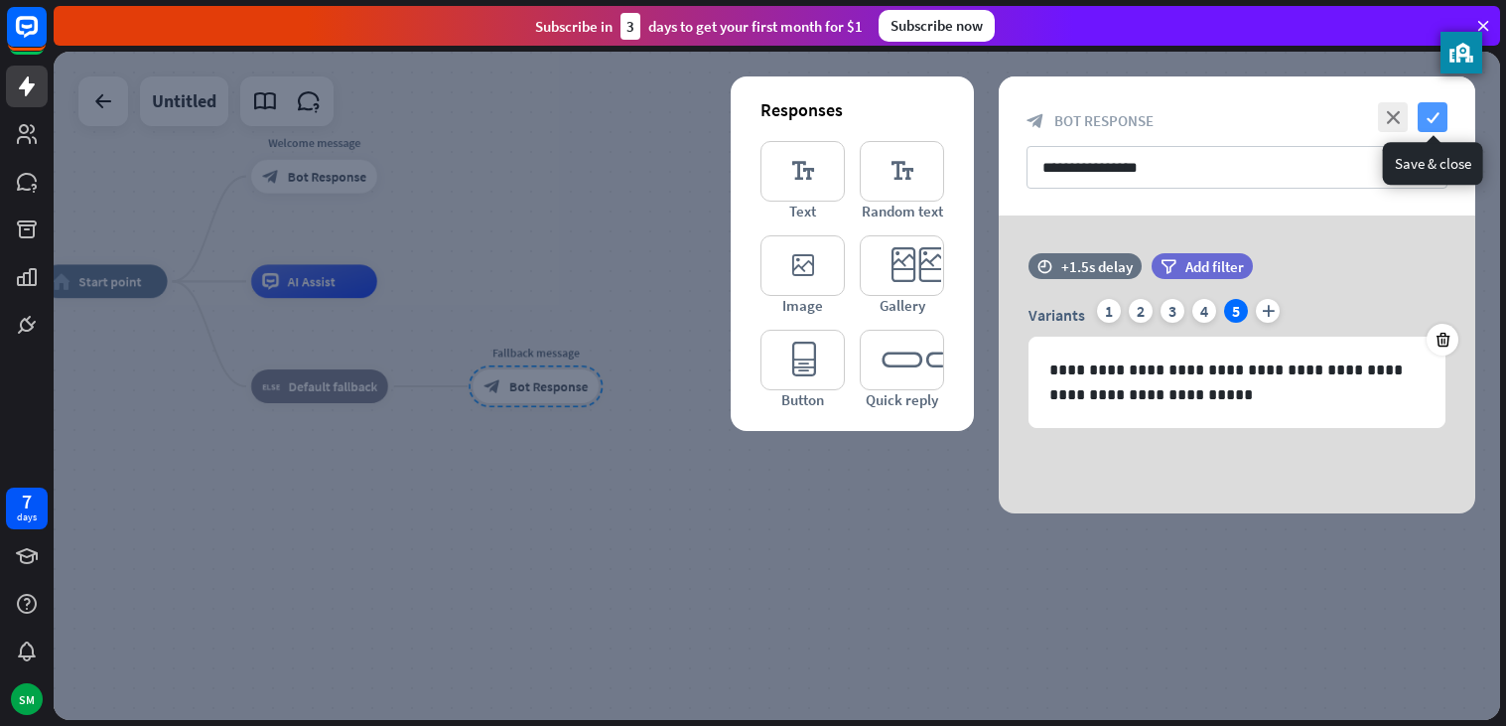
click at [1435, 107] on icon "check" at bounding box center [1433, 117] width 30 height 30
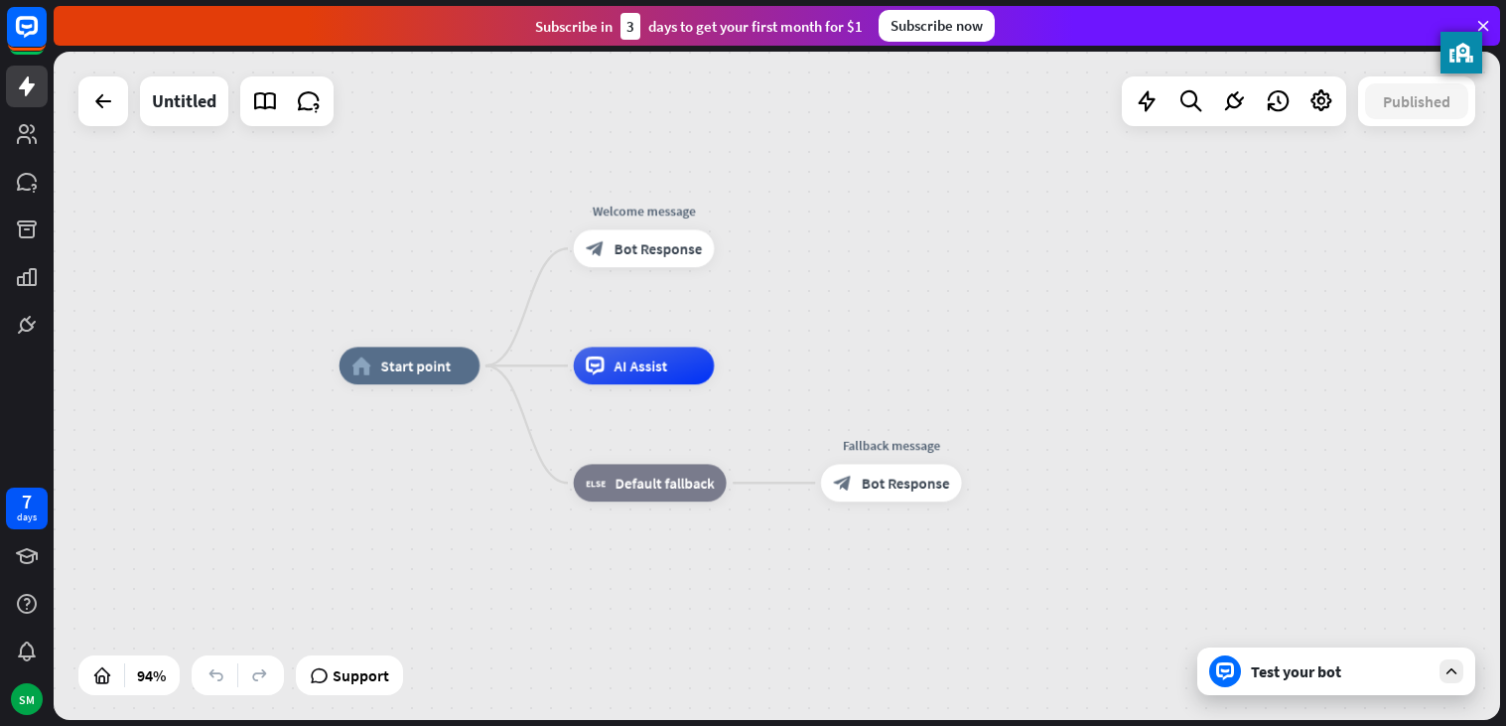
drag, startPoint x: 461, startPoint y: 184, endPoint x: 762, endPoint y: 304, distance: 324.0
click at [762, 304] on div "home_2 Start point Welcome message block_bot_response Bot Response AI Assist bl…" at bounding box center [777, 386] width 1447 height 668
click at [681, 323] on icon "more_horiz" at bounding box center [681, 323] width 15 height 14
click at [723, 338] on span "Start testing from here" at bounding box center [792, 343] width 138 height 19
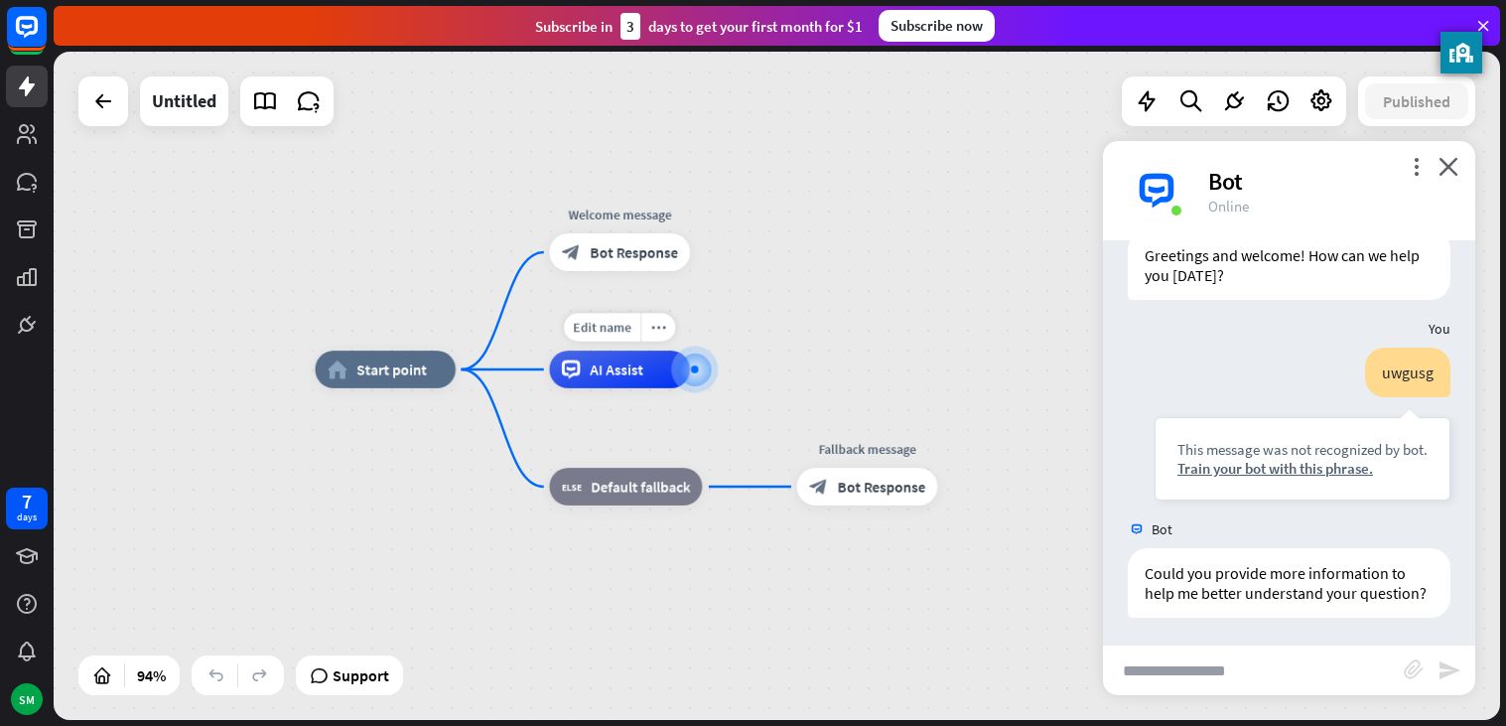
scroll to position [69, 0]
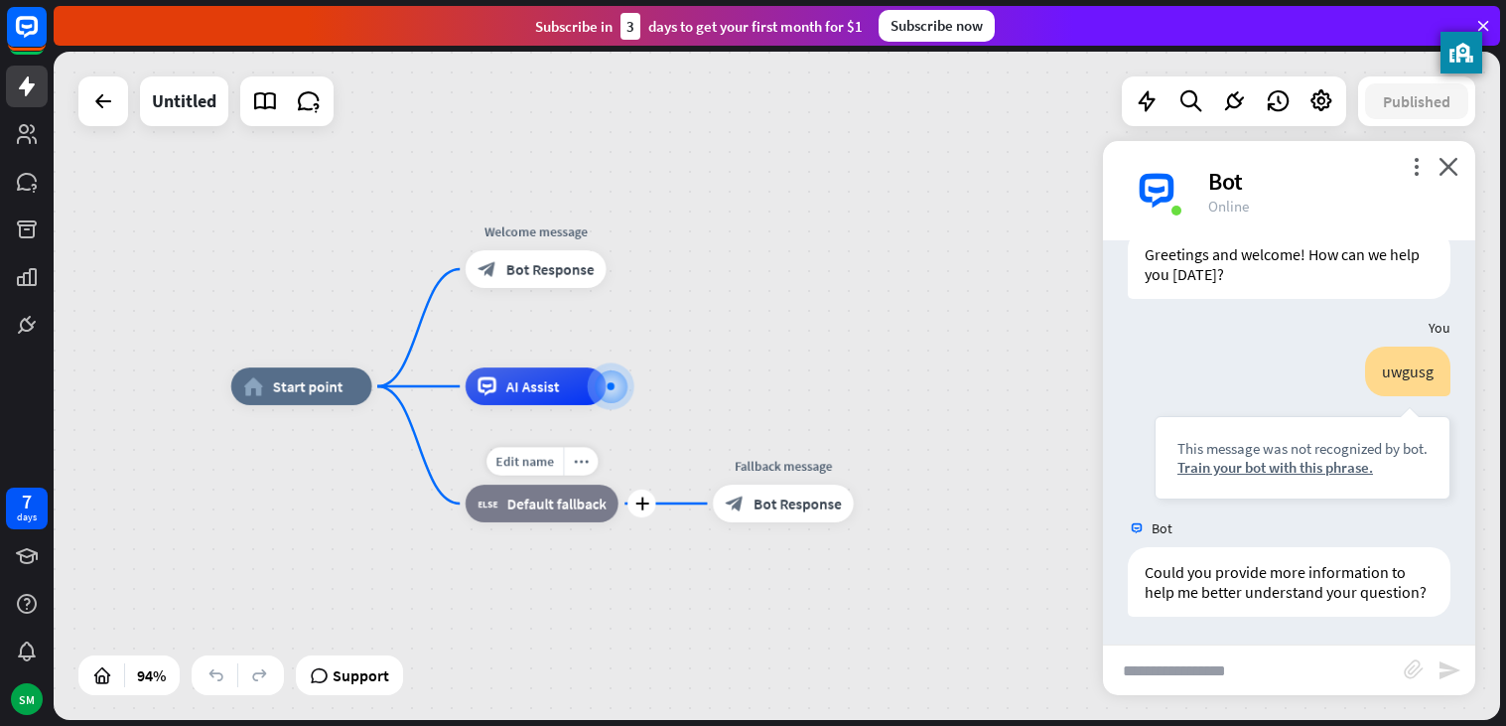
click at [584, 499] on span "Default fallback" at bounding box center [555, 504] width 99 height 19
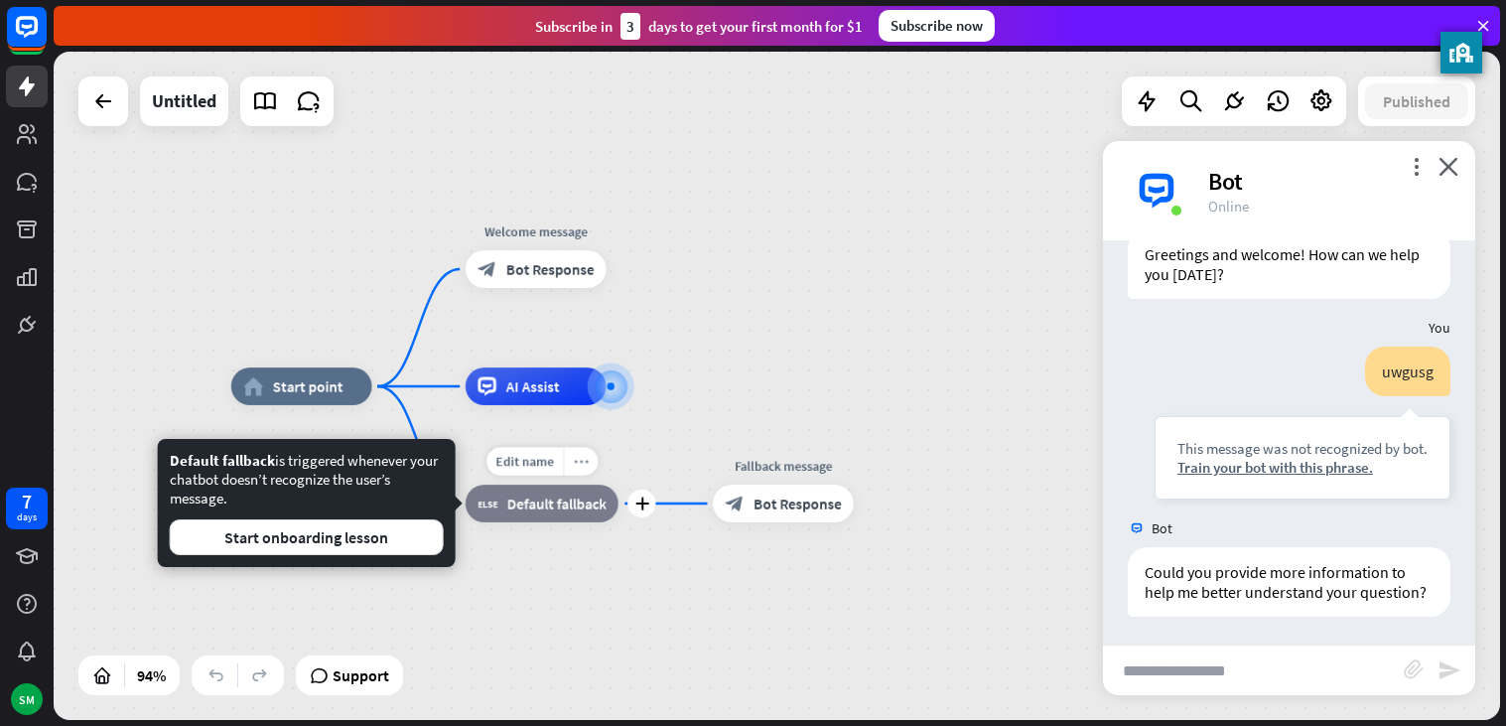
click at [572, 463] on div "more_horiz" at bounding box center [580, 461] width 35 height 28
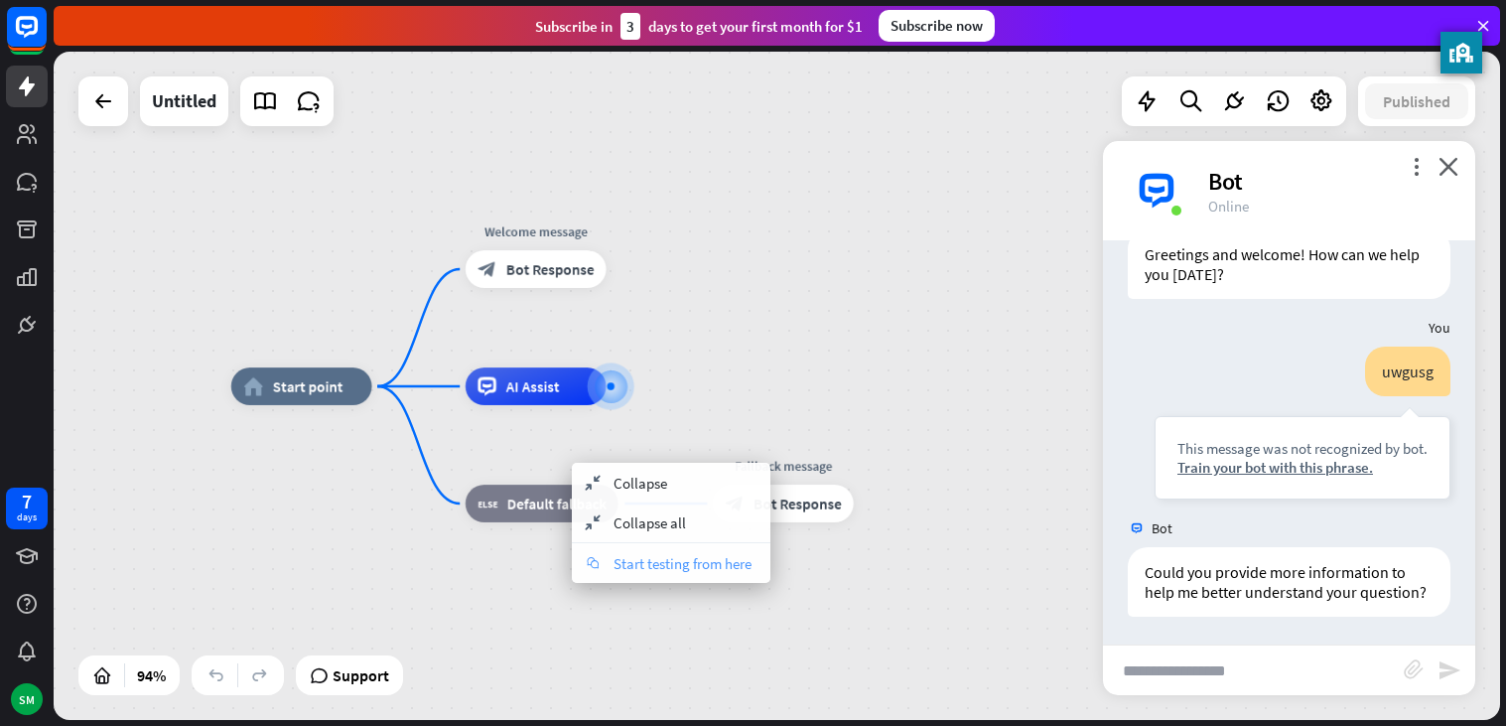
click at [623, 563] on span "Start testing from here" at bounding box center [683, 563] width 138 height 19
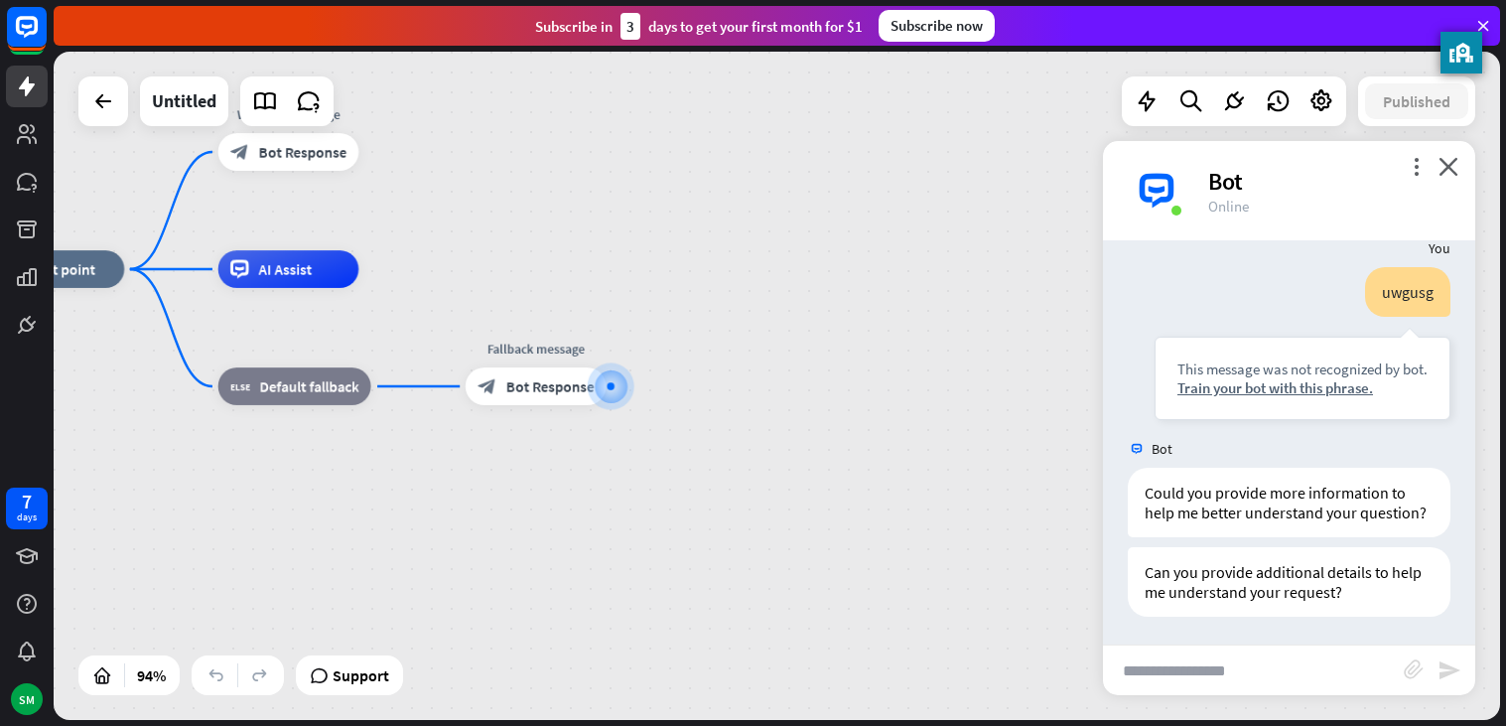
scroll to position [148, 0]
click at [576, 403] on div "block_bot_response Bot Response" at bounding box center [536, 386] width 141 height 38
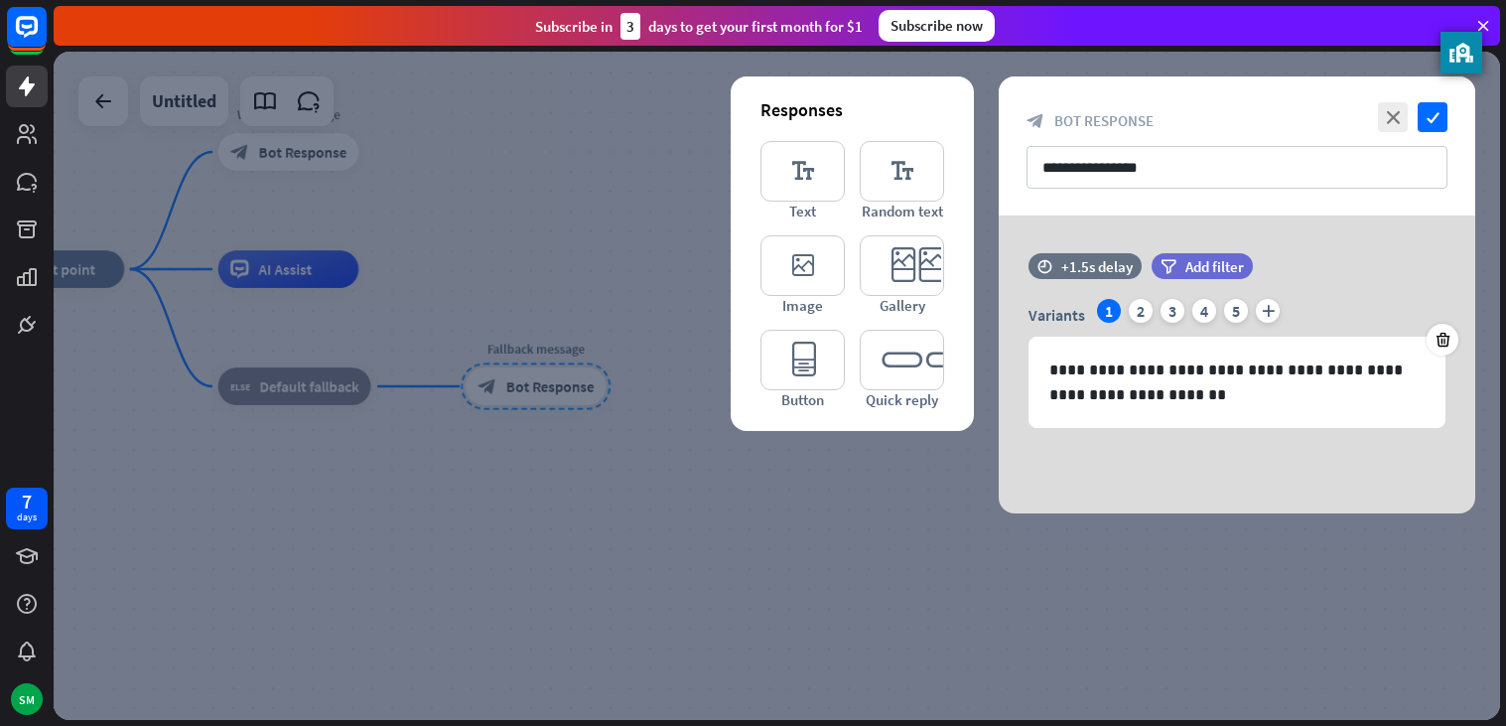
click at [734, 504] on div at bounding box center [777, 386] width 1447 height 668
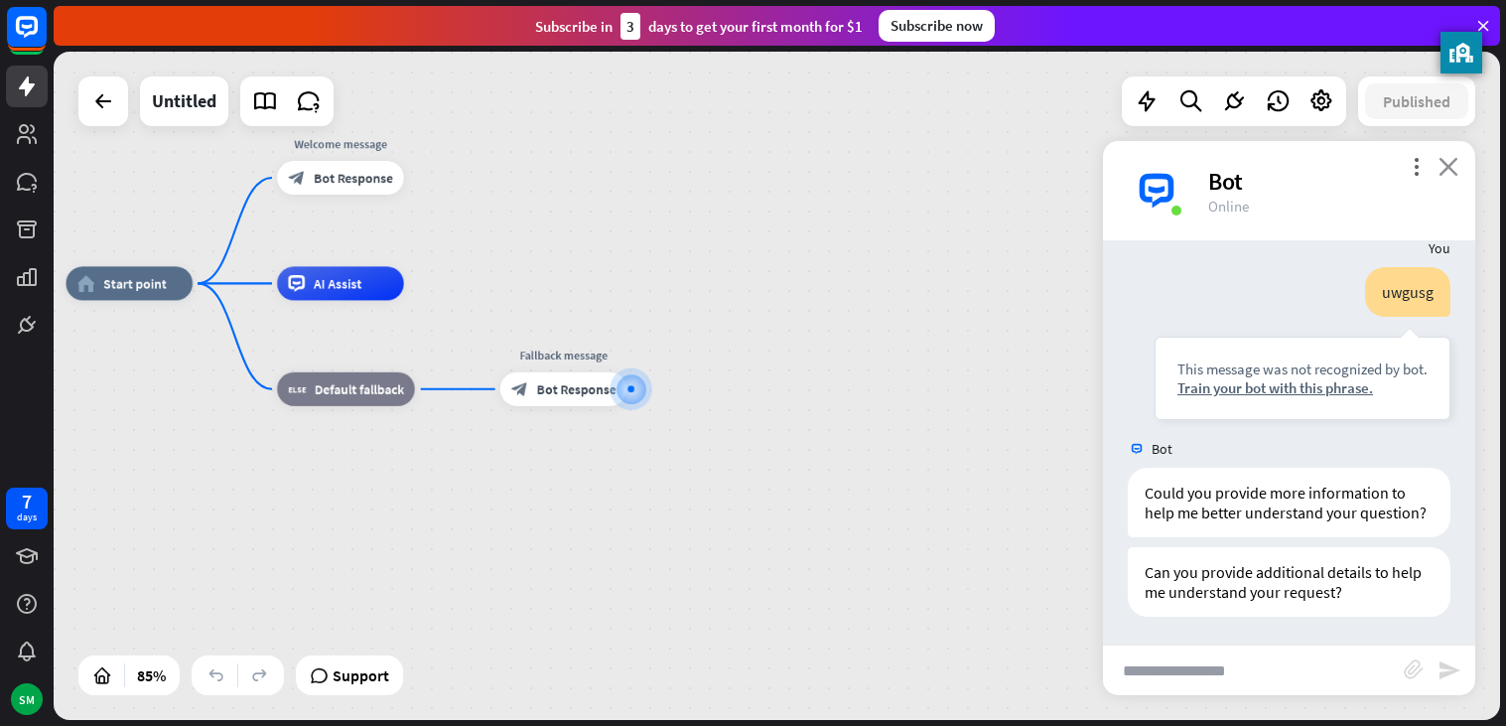
click at [1443, 161] on icon "close" at bounding box center [1449, 166] width 20 height 19
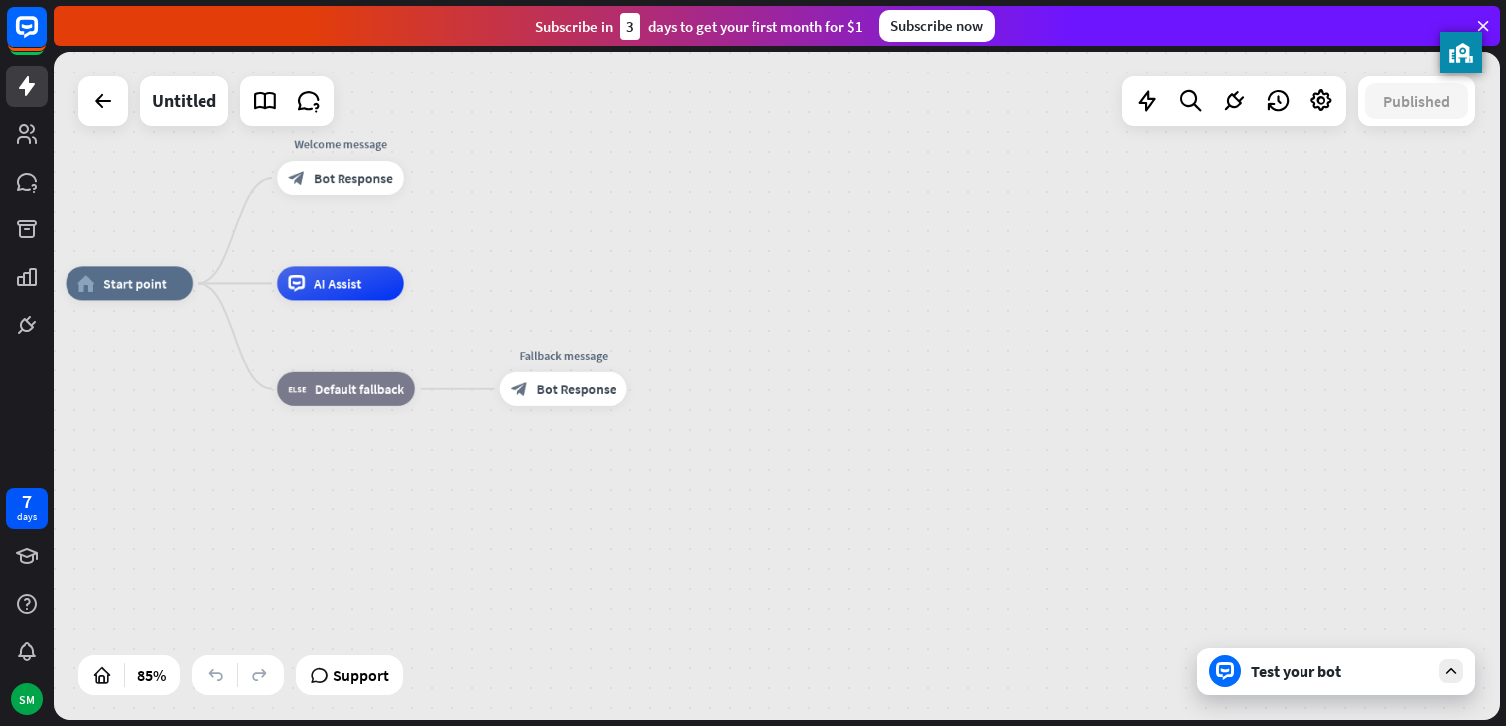
click at [1443, 161] on div "home_2 Start point Welcome message block_bot_response Bot Response AI Assist bl…" at bounding box center [777, 386] width 1447 height 668
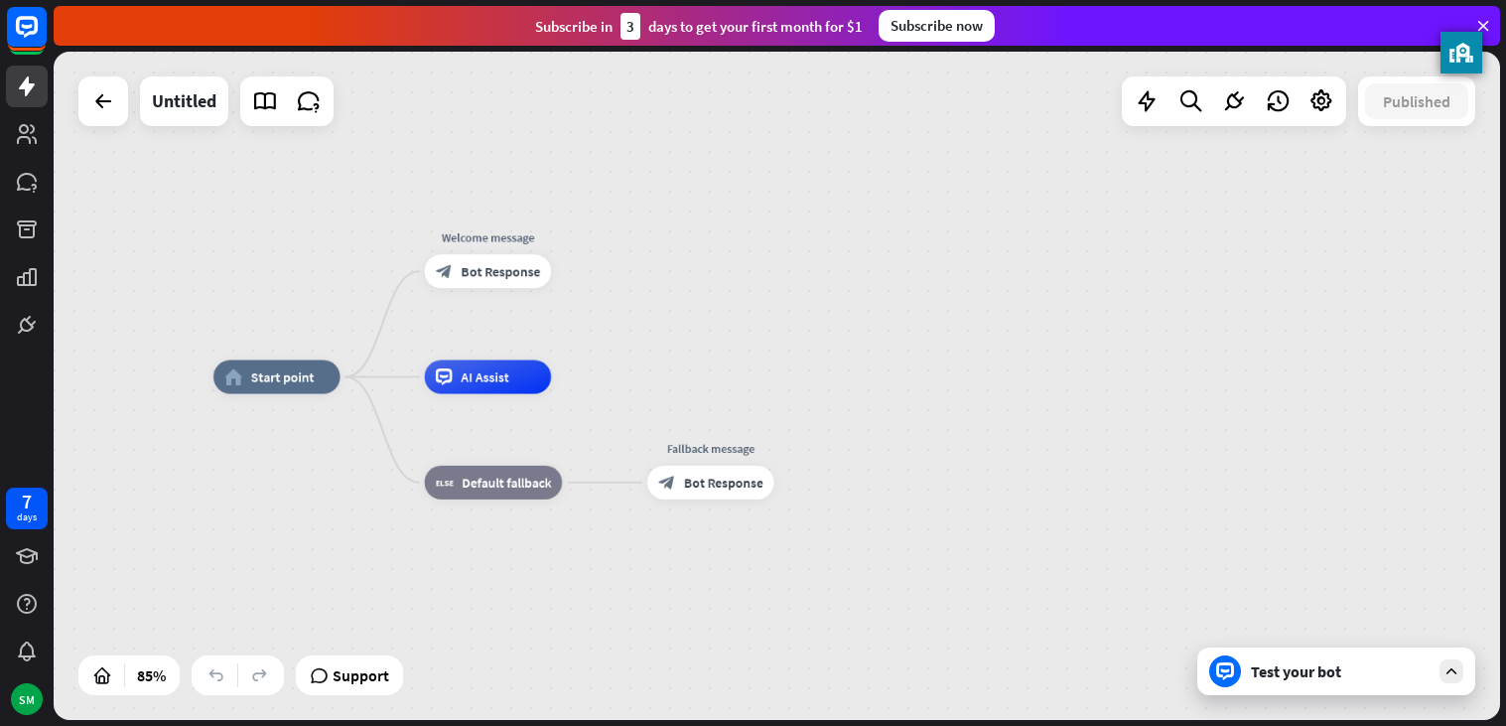
drag, startPoint x: 203, startPoint y: 173, endPoint x: 350, endPoint y: 266, distance: 174.1
click at [350, 266] on div "home_2 Start point Welcome message block_bot_response Bot Response AI Assist bl…" at bounding box center [777, 386] width 1447 height 668
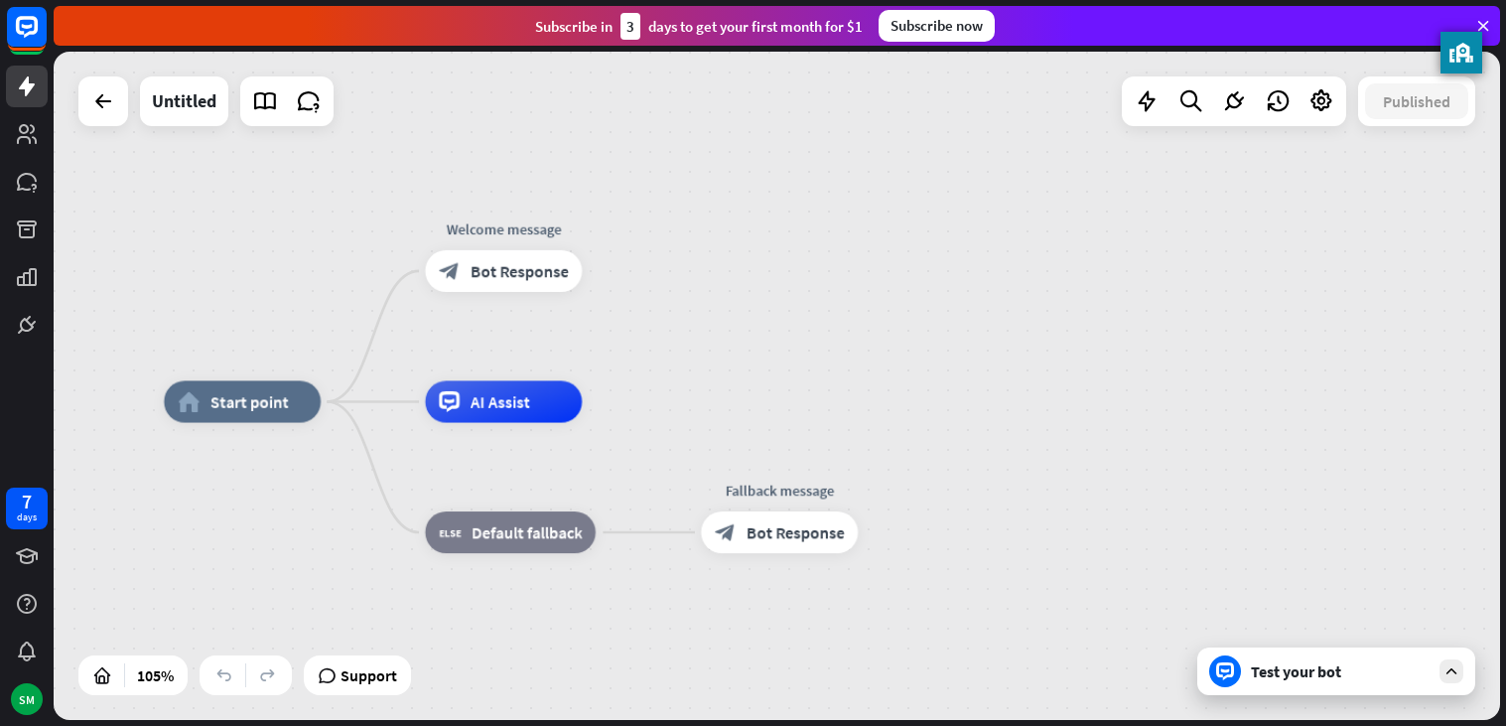
drag, startPoint x: 347, startPoint y: 445, endPoint x: 305, endPoint y: 501, distance: 70.3
